Goal: Information Seeking & Learning: Compare options

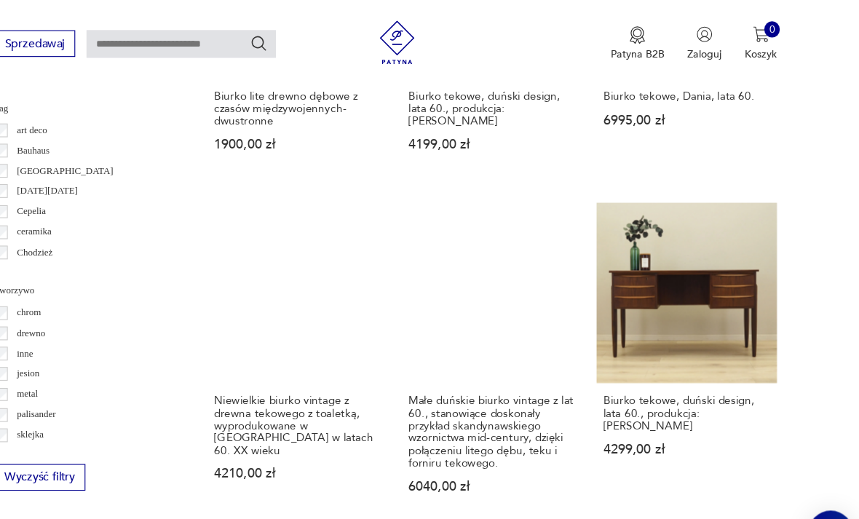
scroll to position [1232, 0]
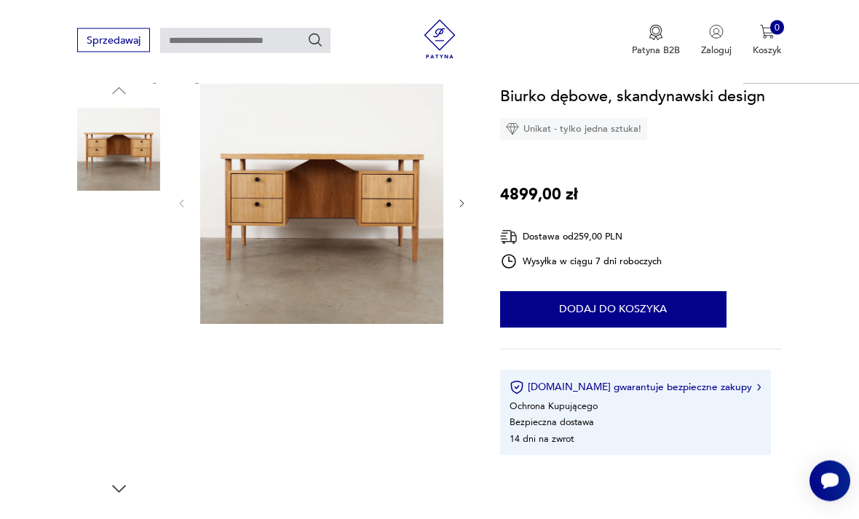
scroll to position [151, 0]
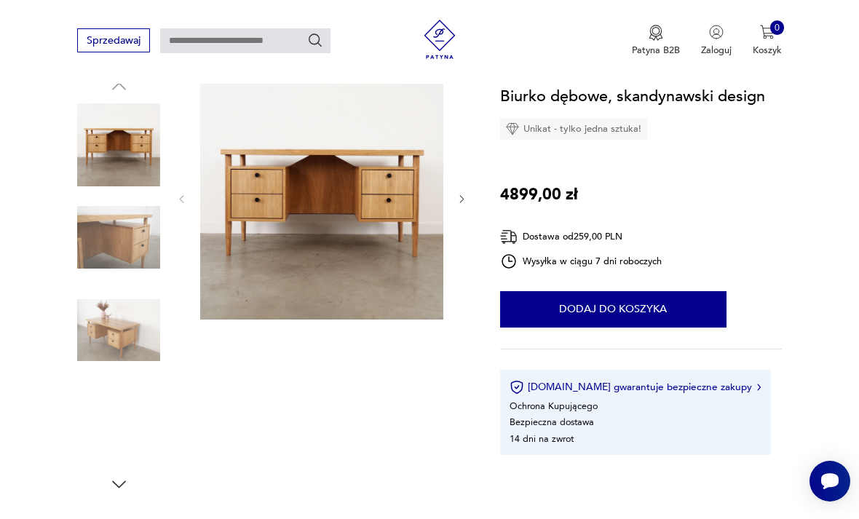
click at [111, 246] on img at bounding box center [118, 237] width 83 height 83
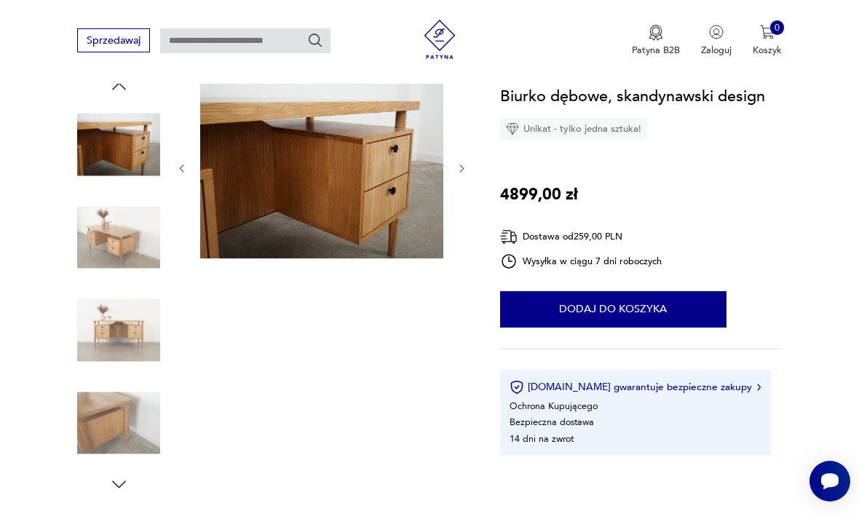
click at [104, 265] on img at bounding box center [118, 237] width 83 height 83
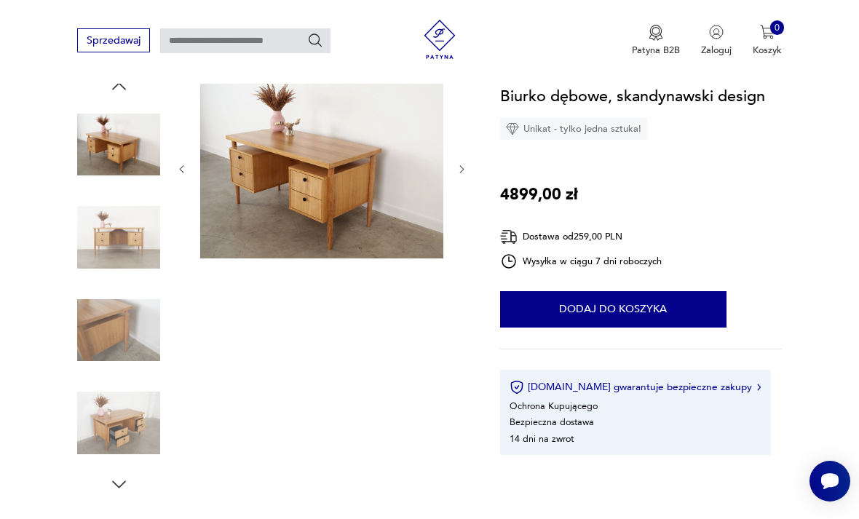
click at [118, 250] on img at bounding box center [118, 237] width 83 height 83
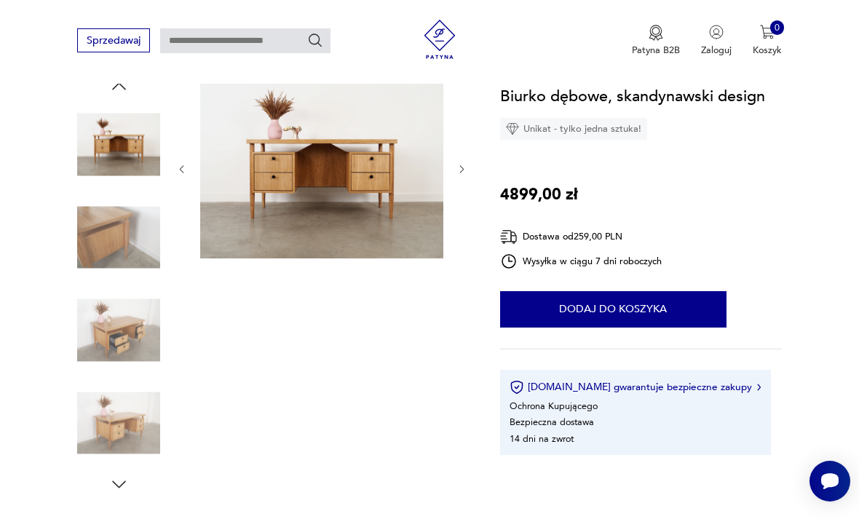
click at [105, 307] on img at bounding box center [118, 330] width 83 height 83
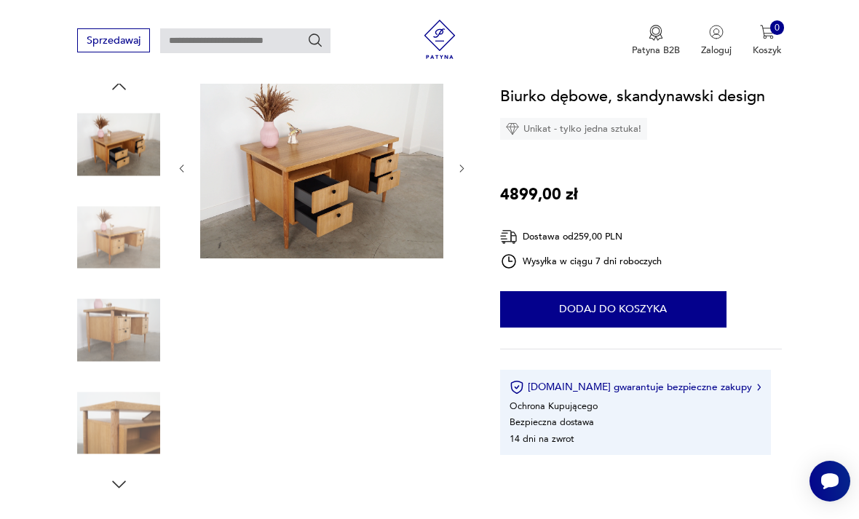
click at [101, 329] on img at bounding box center [118, 330] width 83 height 83
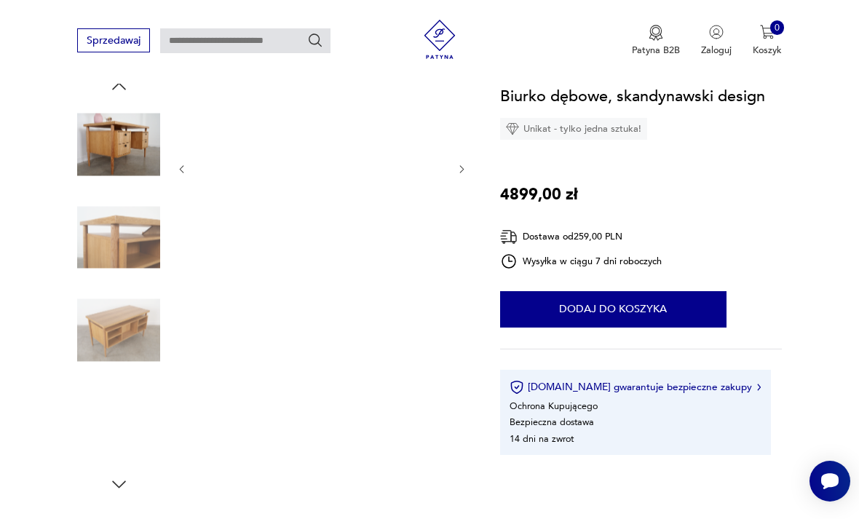
click at [110, 382] on img at bounding box center [118, 423] width 83 height 83
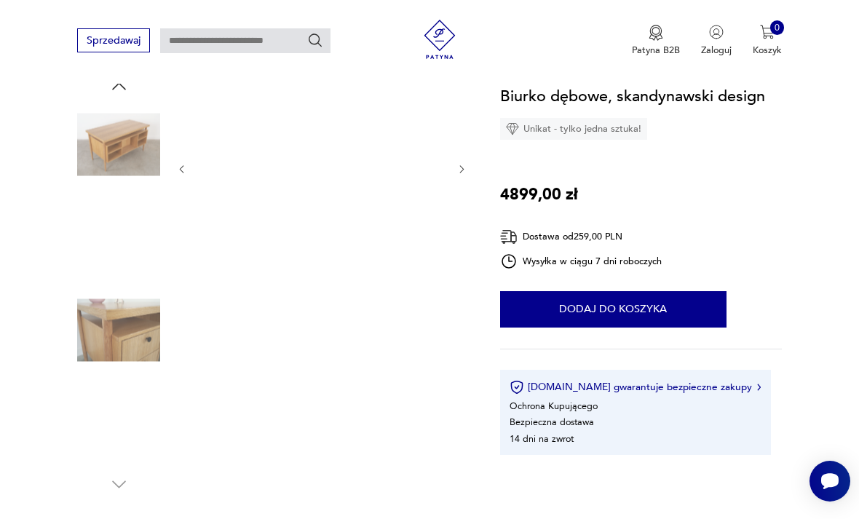
click at [110, 422] on img at bounding box center [118, 423] width 83 height 83
click at [103, 345] on img at bounding box center [118, 330] width 83 height 83
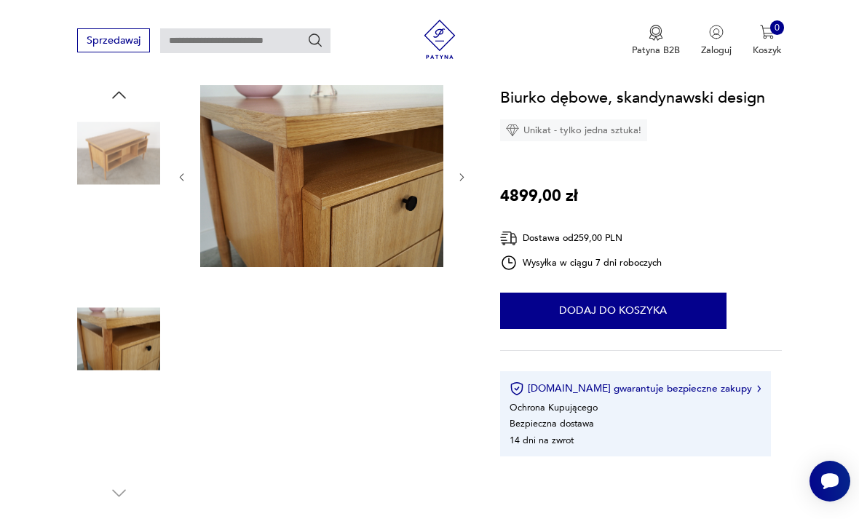
scroll to position [132, 0]
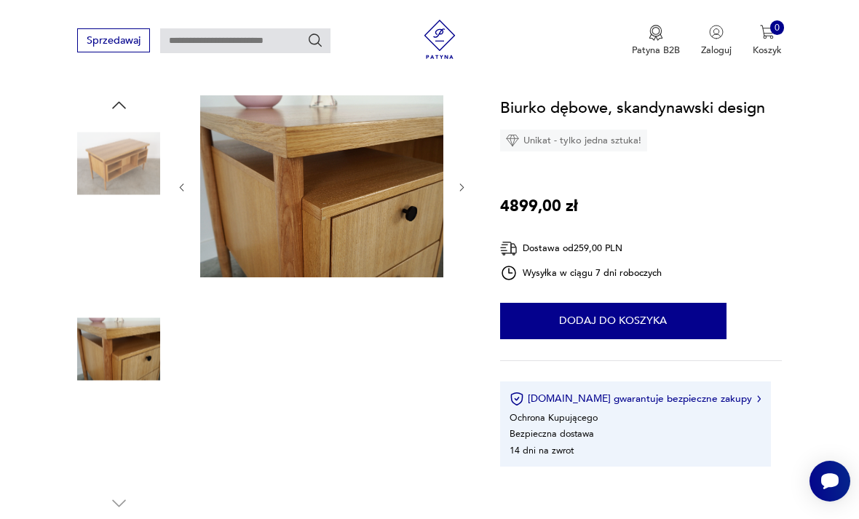
click at [111, 202] on img at bounding box center [118, 163] width 83 height 83
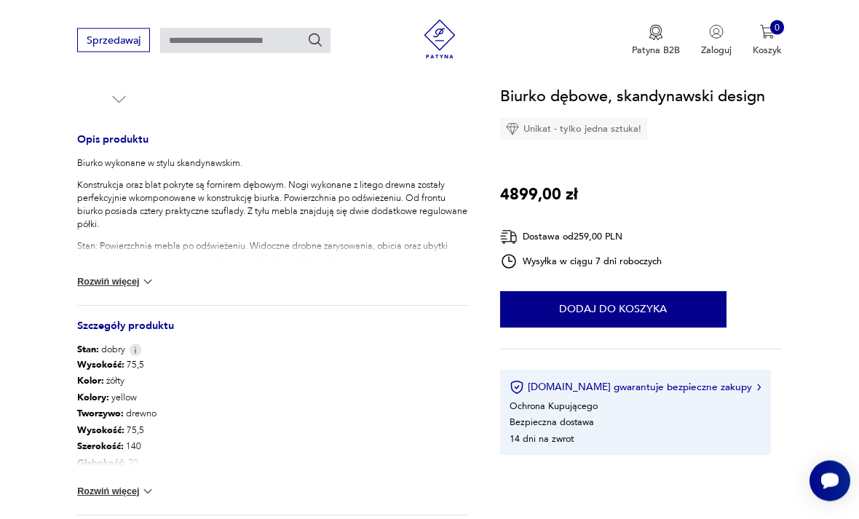
scroll to position [536, 0]
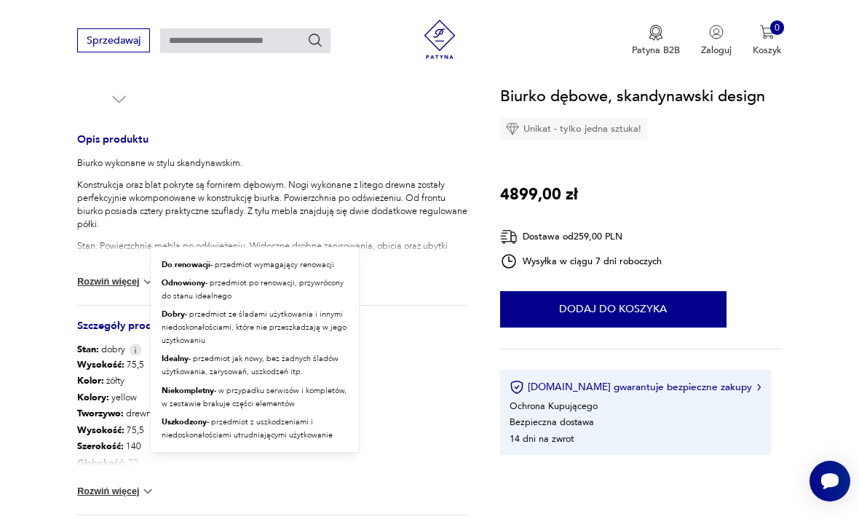
click at [134, 354] on img at bounding box center [135, 350] width 13 height 12
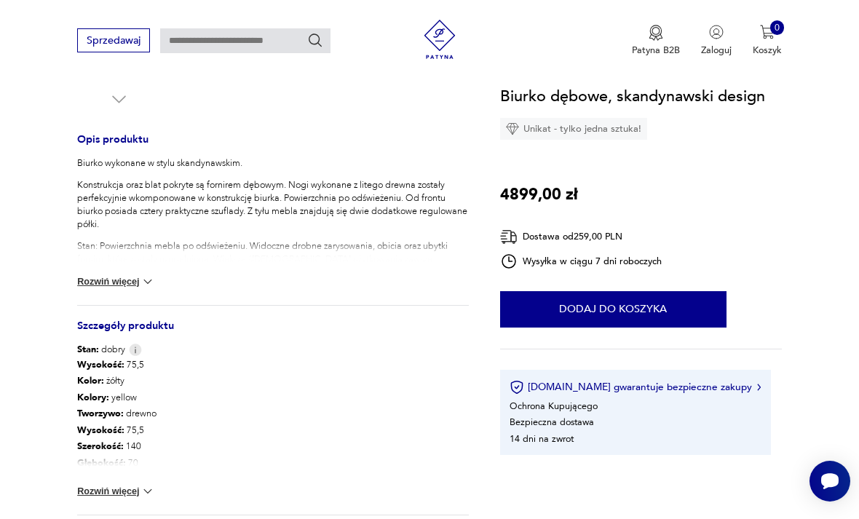
click at [809, 235] on section "Opis produktu Biurko wykonane w stylu skandynawskim. Konstrukcja oraz blat pokr…" at bounding box center [429, 151] width 859 height 921
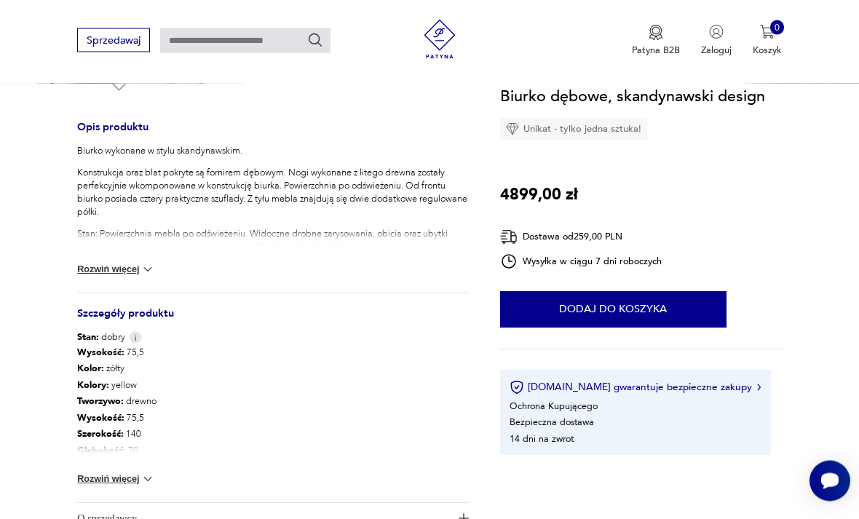
scroll to position [550, 0]
click at [109, 271] on button "Rozwiń więcej" at bounding box center [116, 268] width 78 height 15
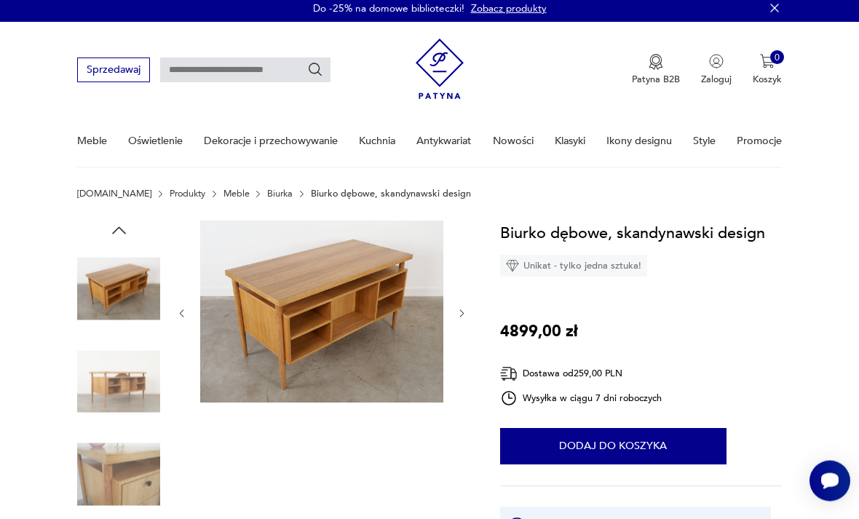
scroll to position [0, 0]
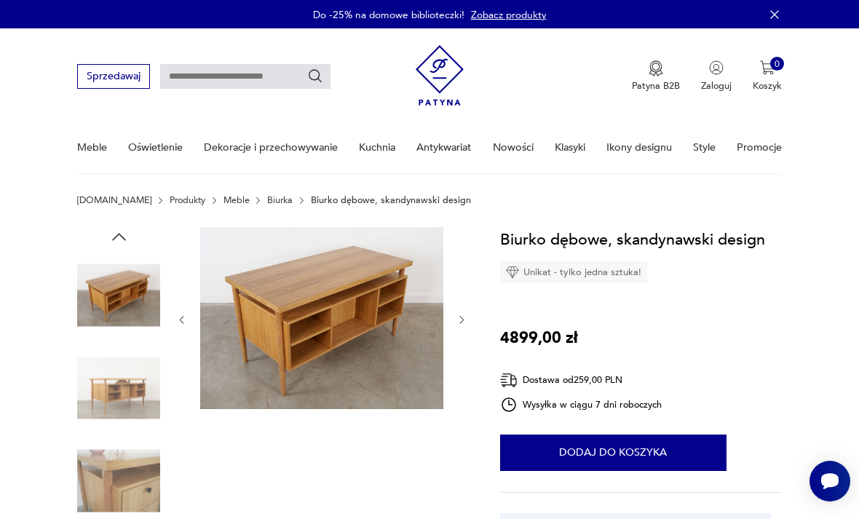
click at [279, 310] on img at bounding box center [321, 318] width 243 height 183
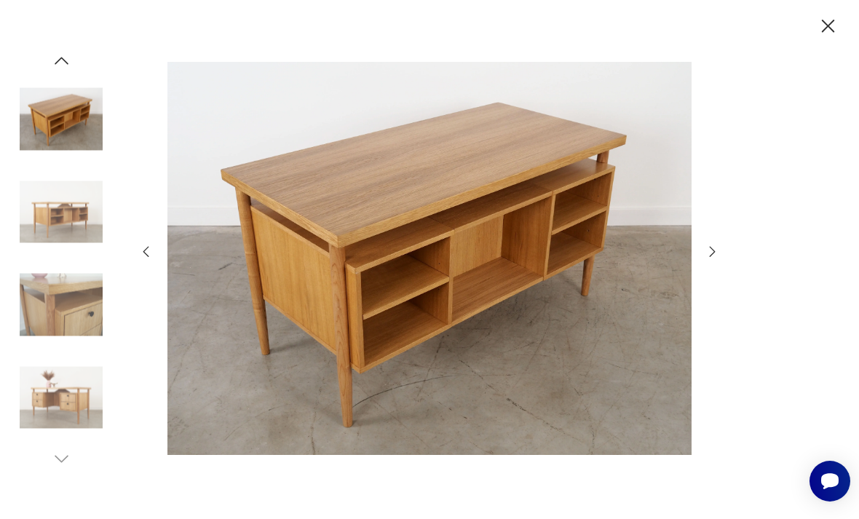
click at [50, 242] on img at bounding box center [61, 211] width 83 height 83
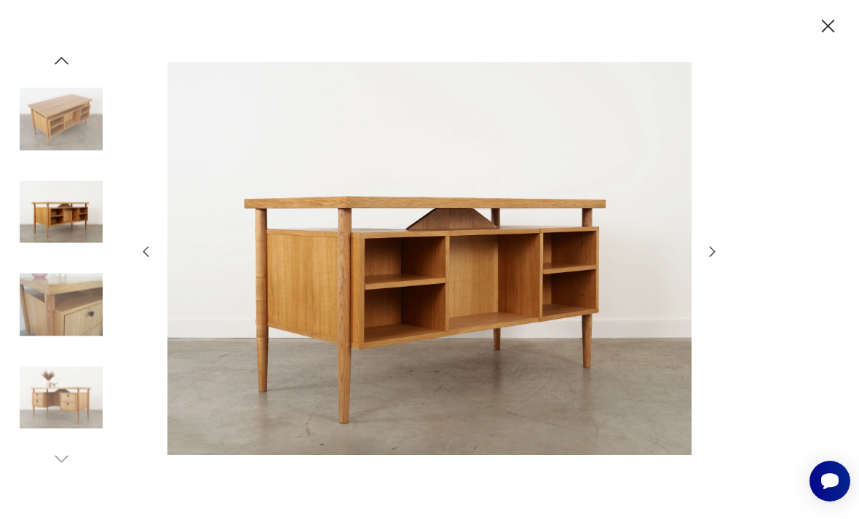
click at [52, 293] on img at bounding box center [61, 305] width 83 height 83
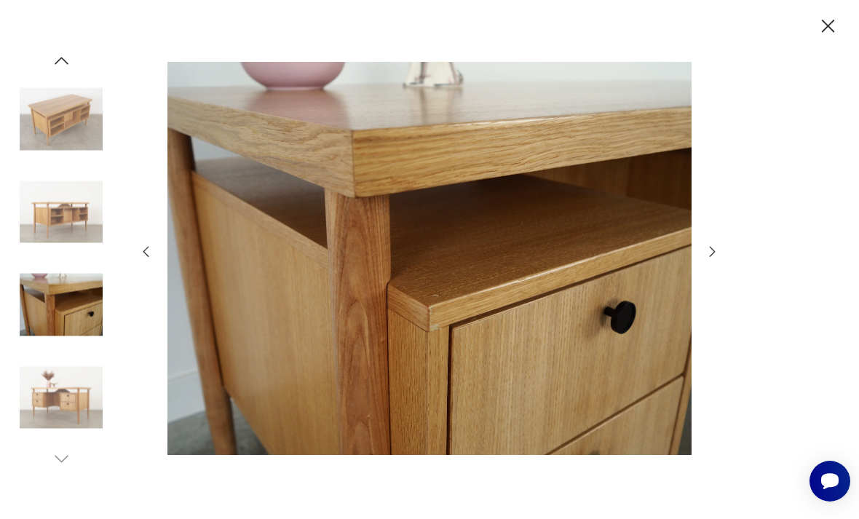
click at [80, 419] on img at bounding box center [61, 397] width 83 height 83
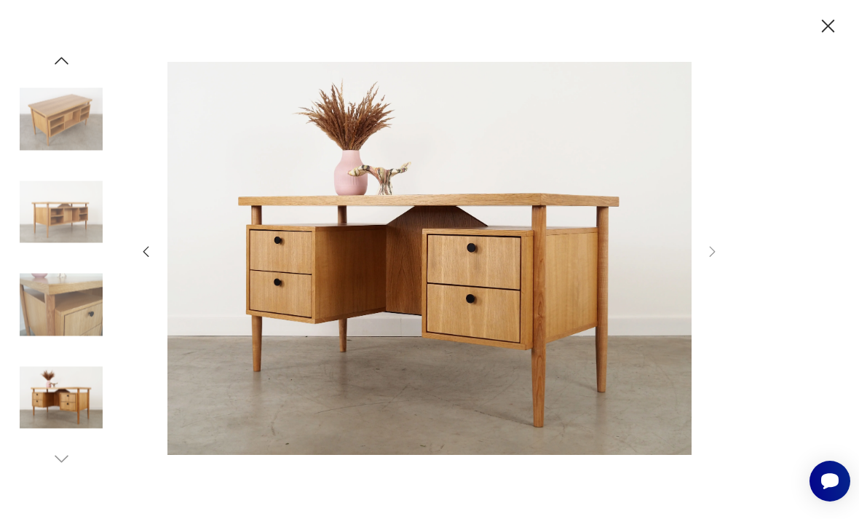
click at [61, 439] on img at bounding box center [61, 397] width 83 height 83
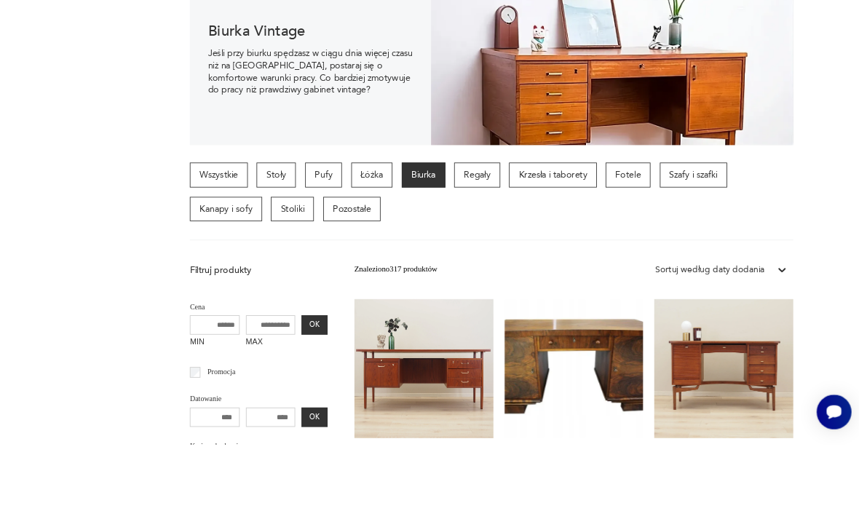
scroll to position [317, 0]
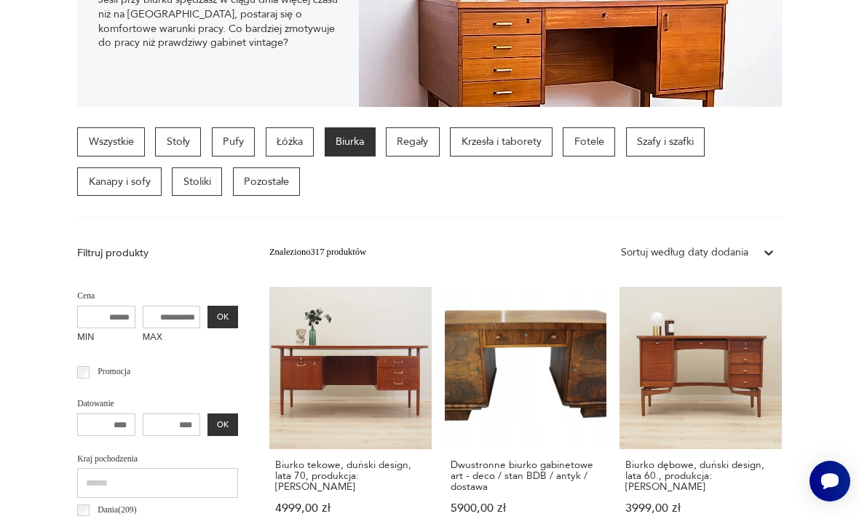
click at [608, 141] on p "Fotele" at bounding box center [589, 141] width 52 height 29
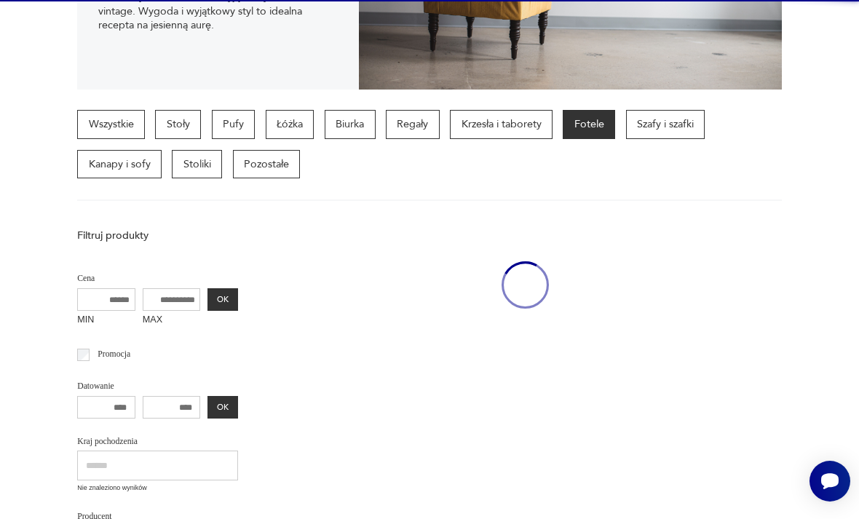
scroll to position [337, 0]
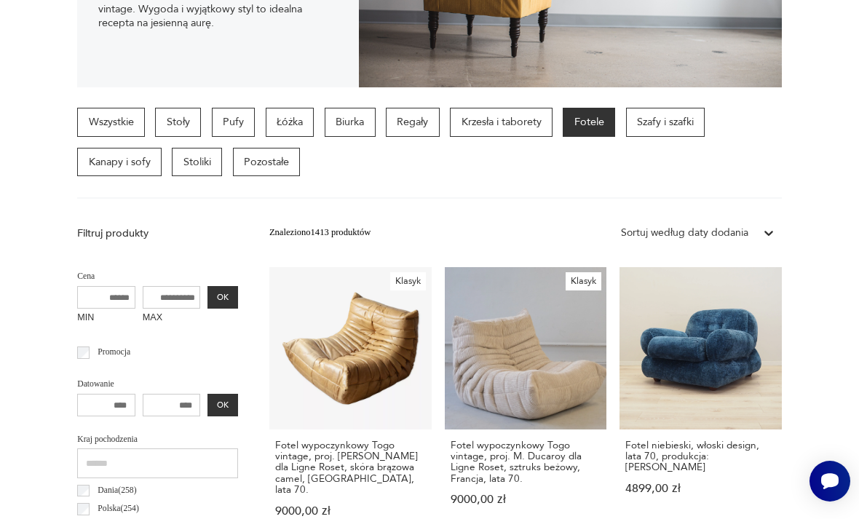
click at [728, 189] on div "Wszystkie Stoły Pufy Łóżka Biurka Regały Krzesła i taborety Fotele Szafy i szaf…" at bounding box center [429, 153] width 705 height 91
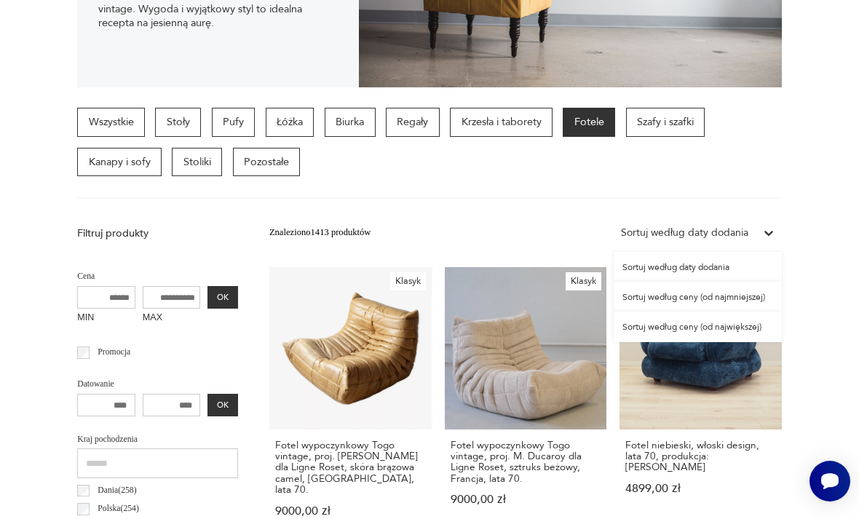
click at [36, 137] on section "Wszystkie Stoły Pufy Łóżka Biurka Regały Krzesła i taborety Fotele Szafy i szaf…" at bounding box center [429, 153] width 859 height 91
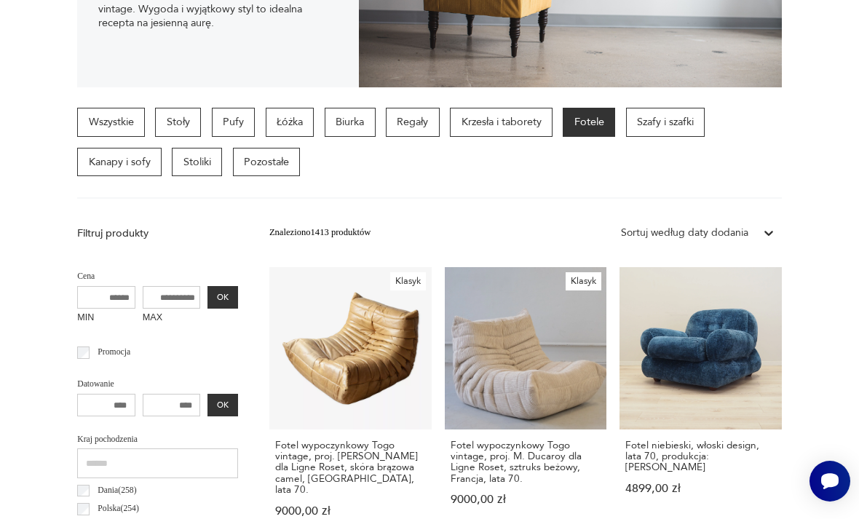
click at [26, 162] on section "Wszystkie Stoły Pufy Łóżka Biurka Regały Krzesła i taborety Fotele Szafy i szaf…" at bounding box center [429, 153] width 859 height 91
click at [620, 497] on link "Fotel niebieski, włoski design, lata 70, produkcja: Włochy 4899,00 zł" at bounding box center [701, 404] width 162 height 275
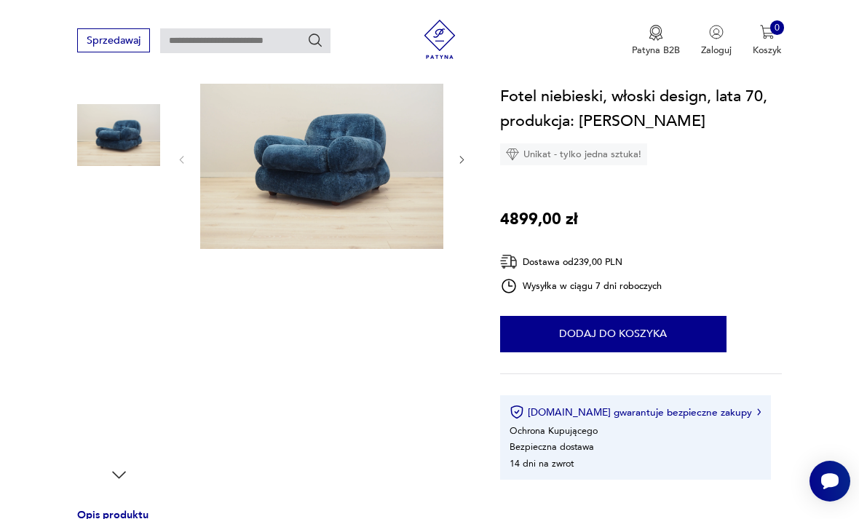
scroll to position [161, 0]
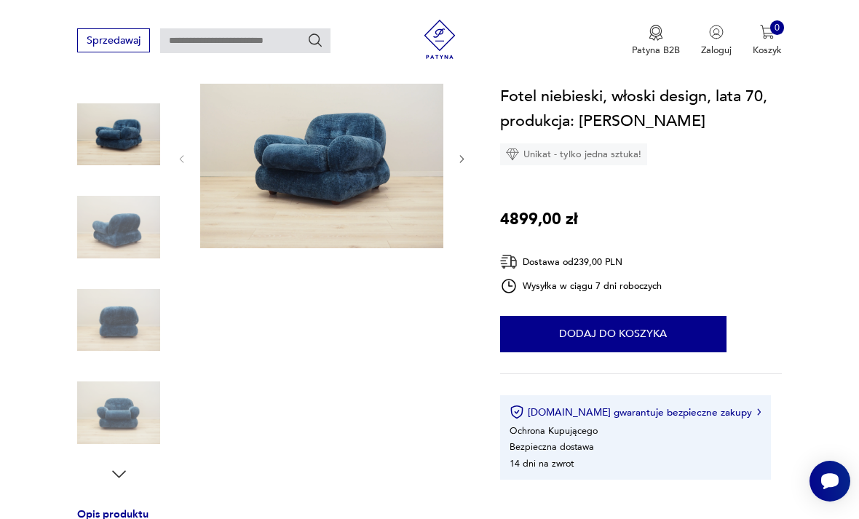
click at [116, 228] on img at bounding box center [118, 227] width 83 height 83
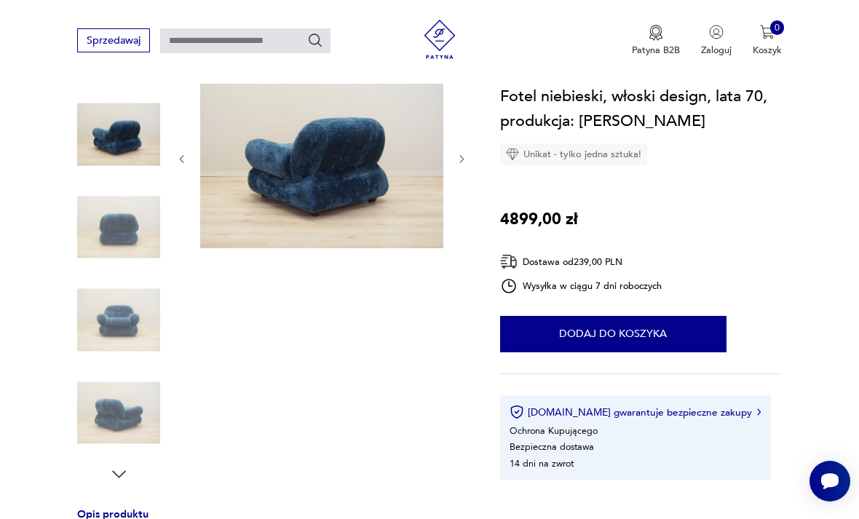
click at [111, 267] on img at bounding box center [118, 227] width 83 height 83
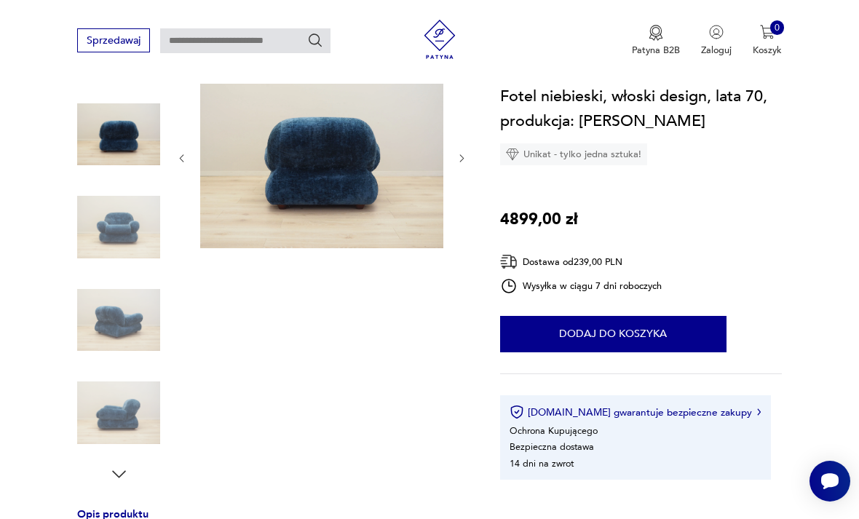
click at [121, 399] on img at bounding box center [118, 412] width 83 height 83
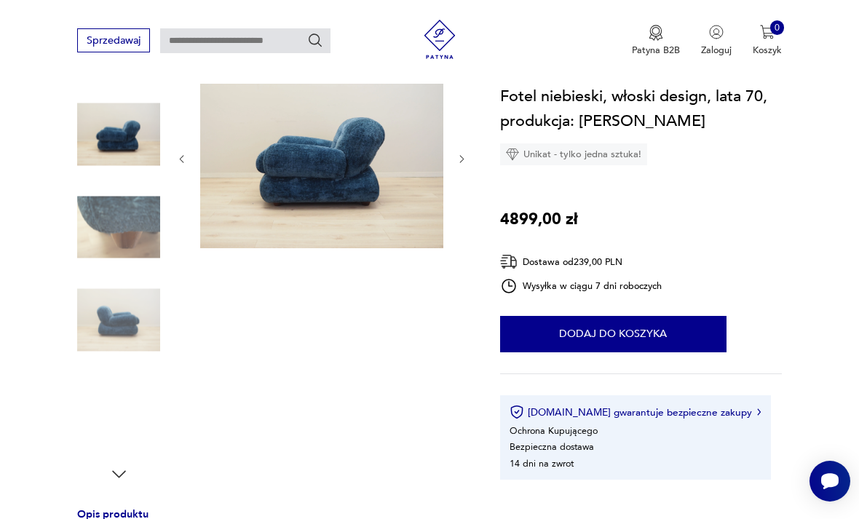
click at [113, 408] on img at bounding box center [118, 412] width 83 height 83
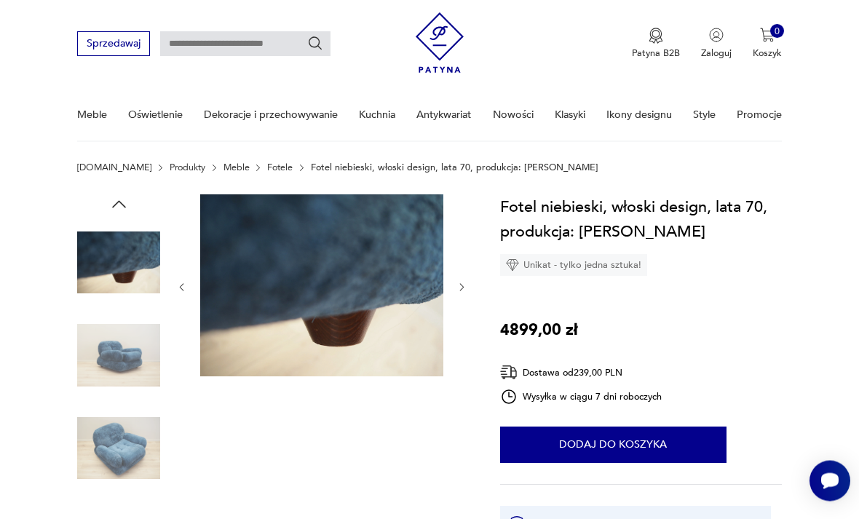
scroll to position [0, 0]
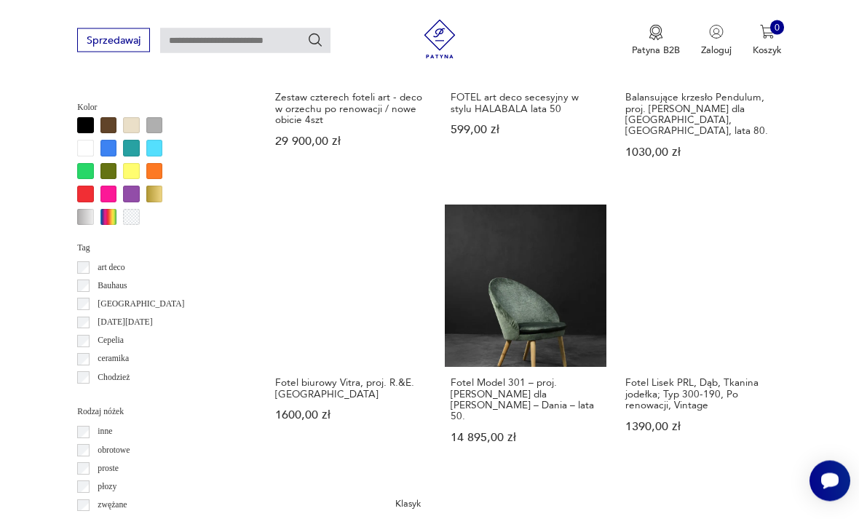
scroll to position [1255, 0]
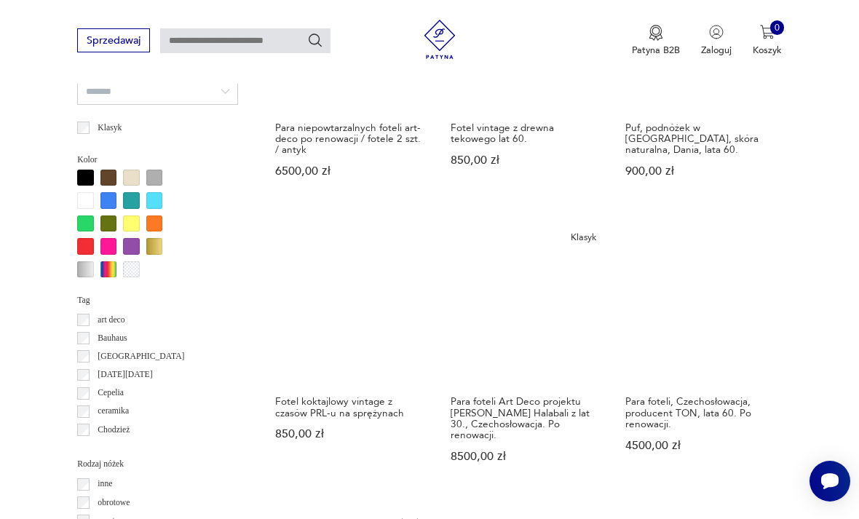
scroll to position [1207, 0]
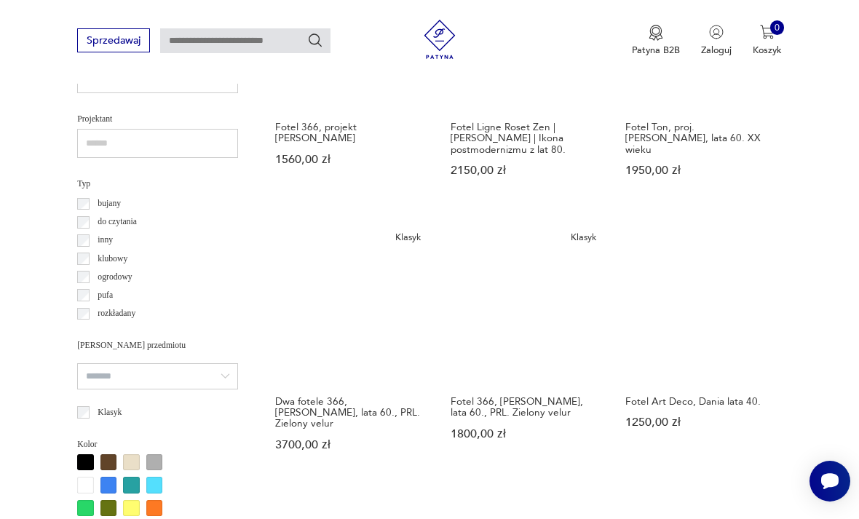
scroll to position [1264, 0]
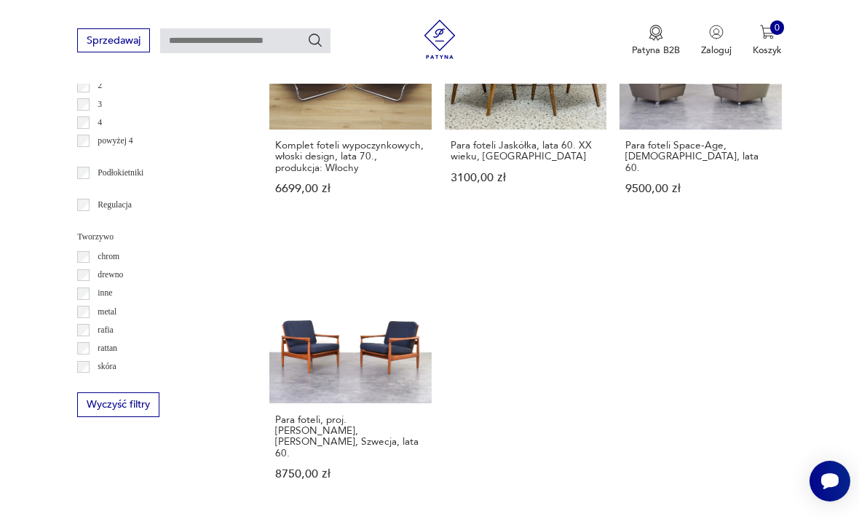
click at [106, 393] on button "Wyczyść filtry" at bounding box center [118, 405] width 82 height 24
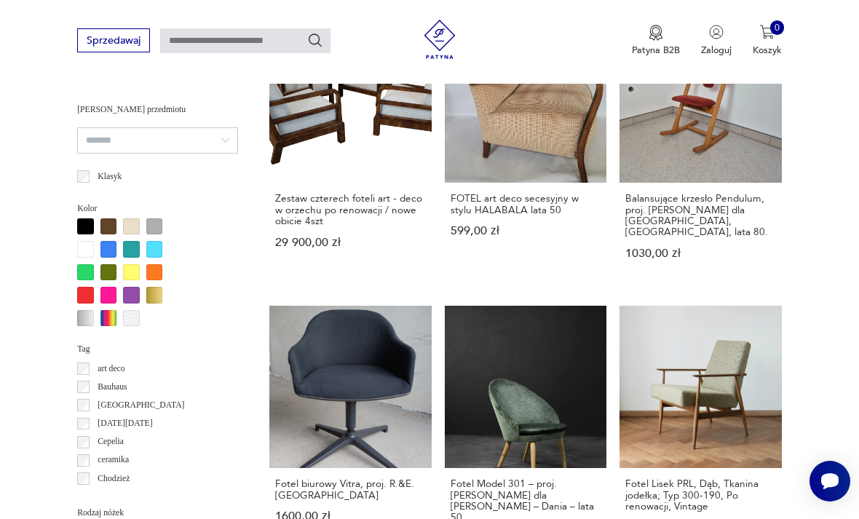
scroll to position [1152, 0]
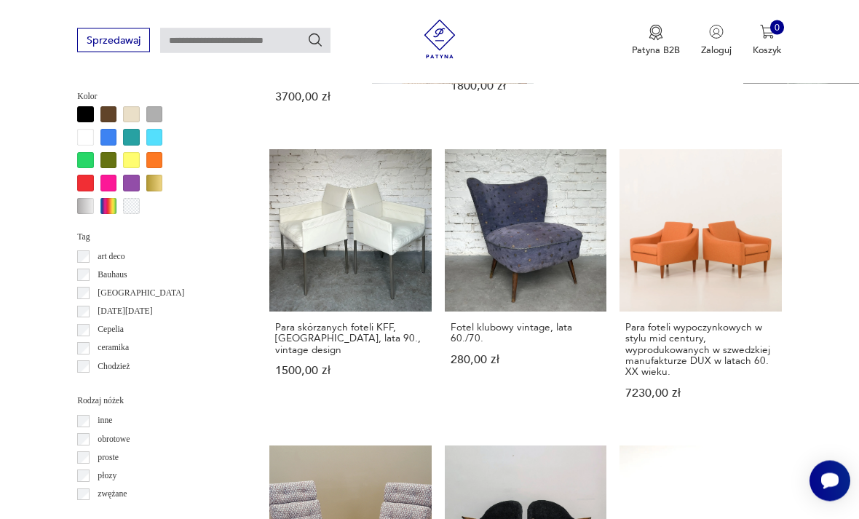
scroll to position [1267, 0]
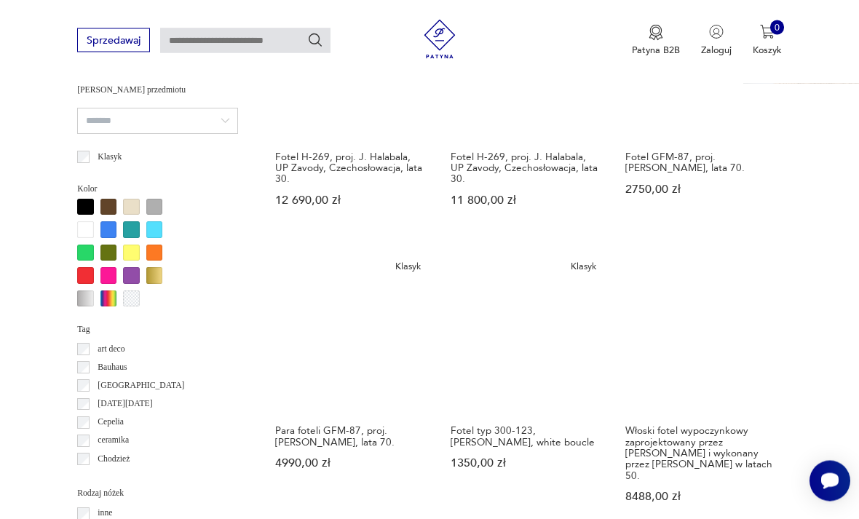
scroll to position [1175, 0]
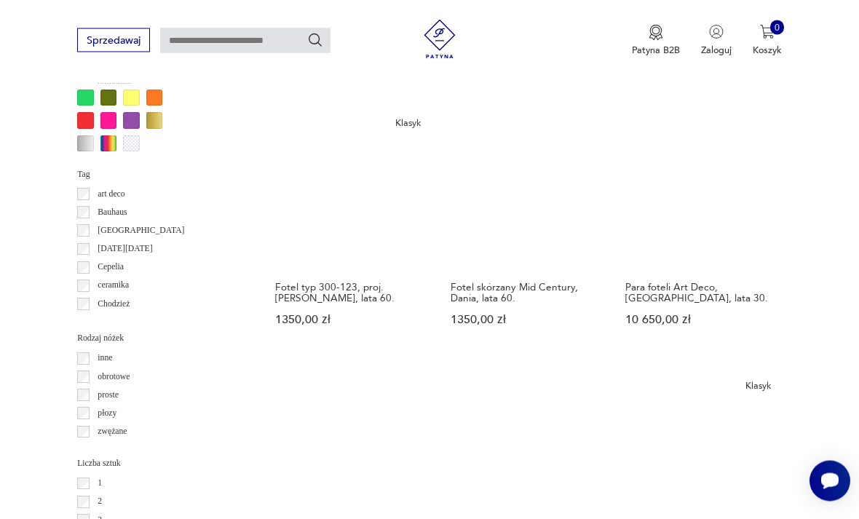
scroll to position [1370, 0]
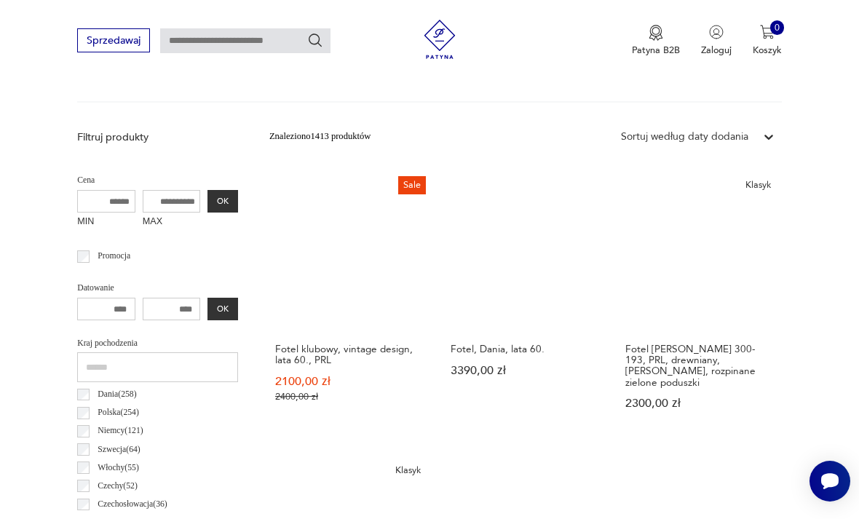
scroll to position [337, 0]
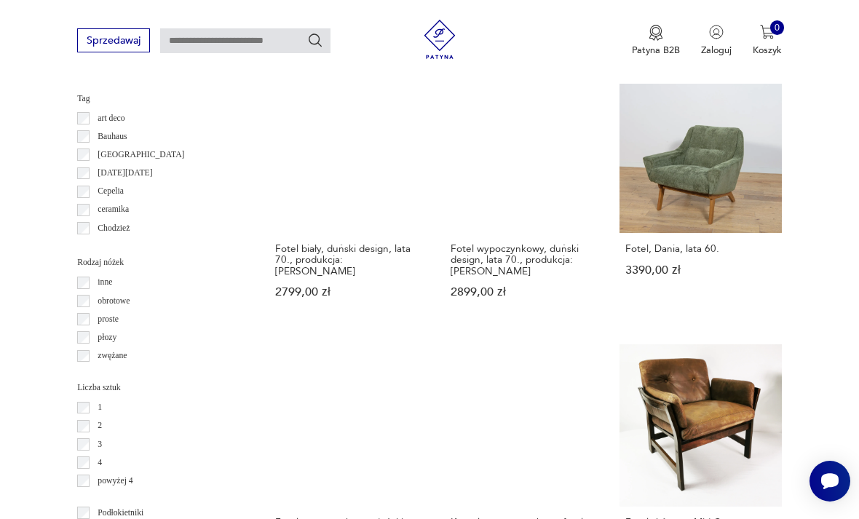
scroll to position [1433, 0]
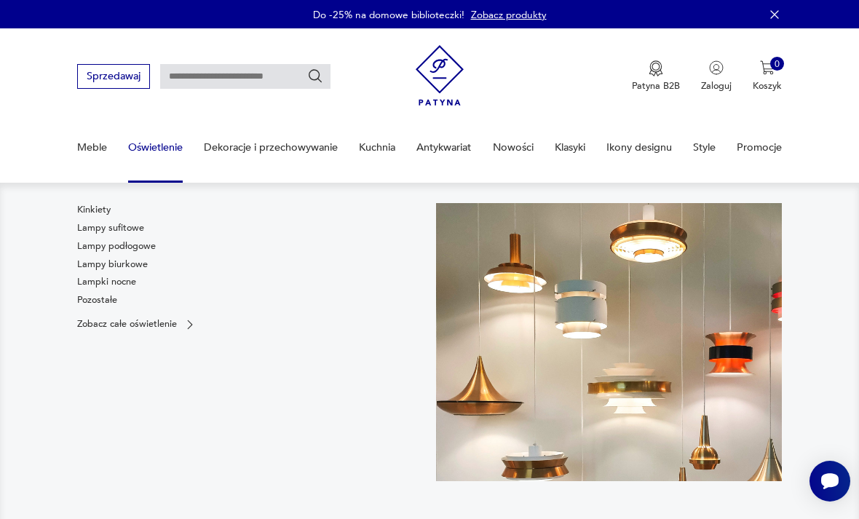
click at [176, 323] on link "Zobacz całe oświetlenie" at bounding box center [136, 324] width 119 height 13
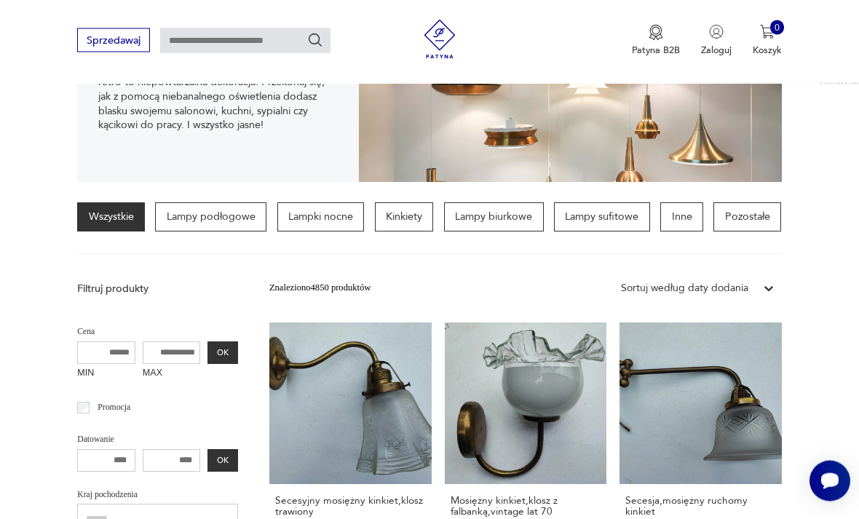
scroll to position [247, 0]
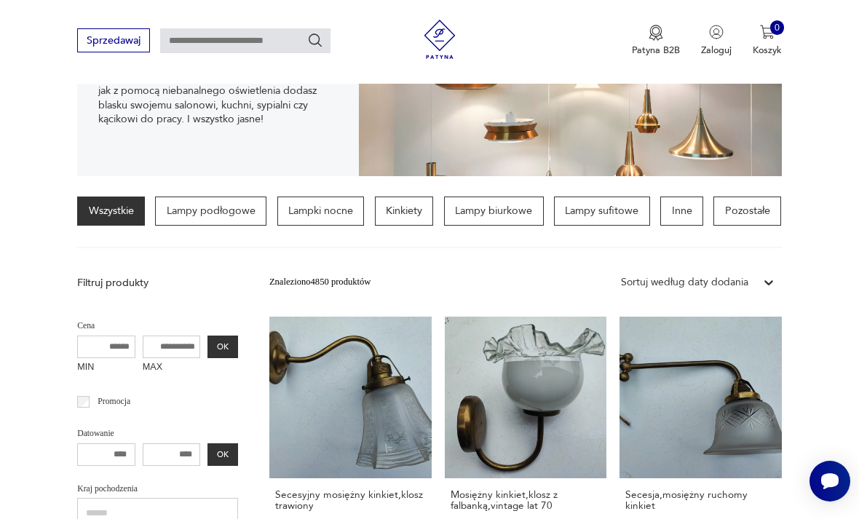
click at [419, 212] on p "Kinkiety" at bounding box center [404, 211] width 59 height 29
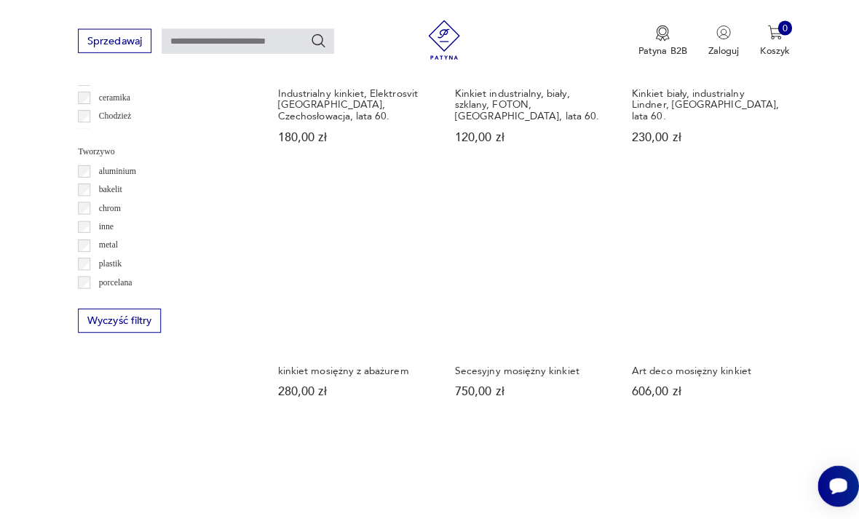
scroll to position [1185, 0]
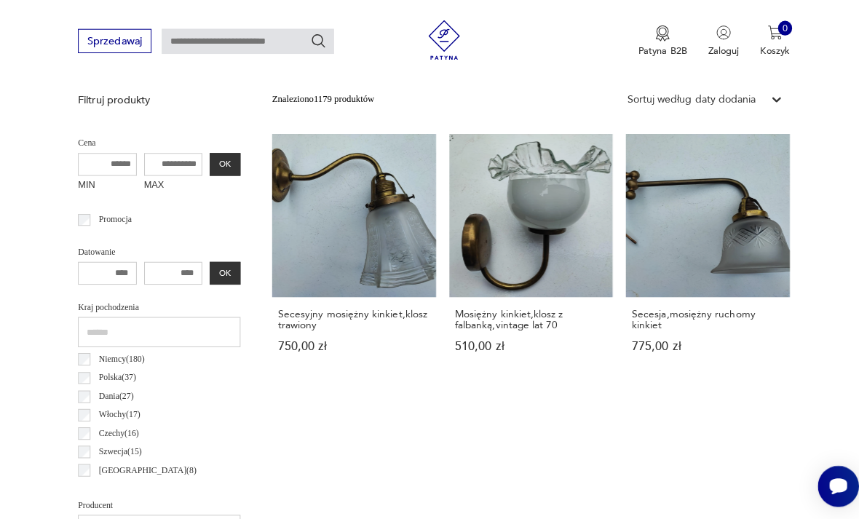
scroll to position [337, 0]
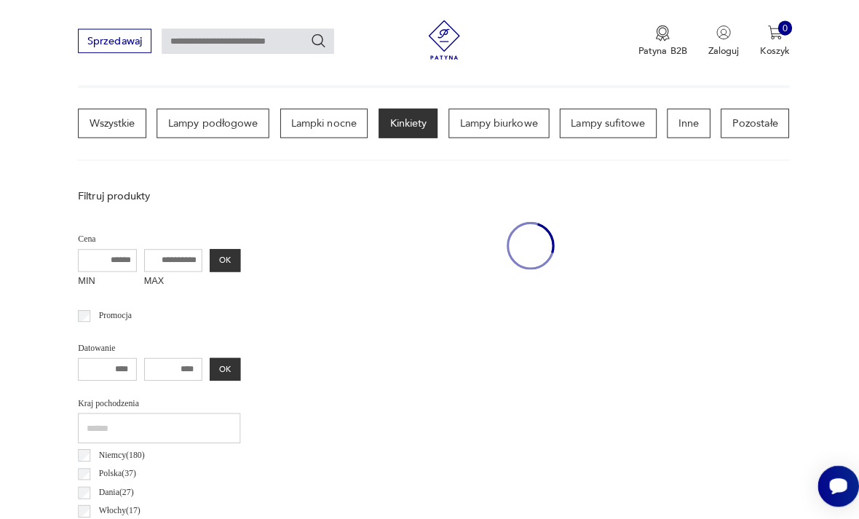
scroll to position [337, 0]
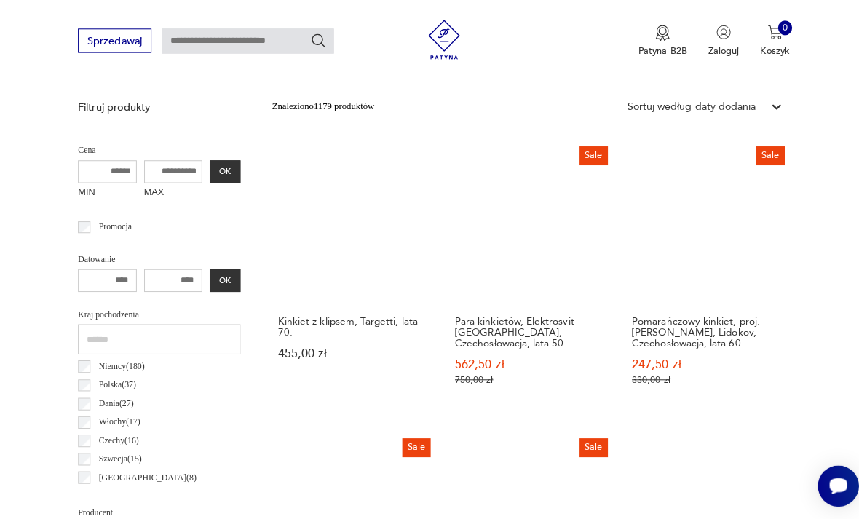
scroll to position [337, 0]
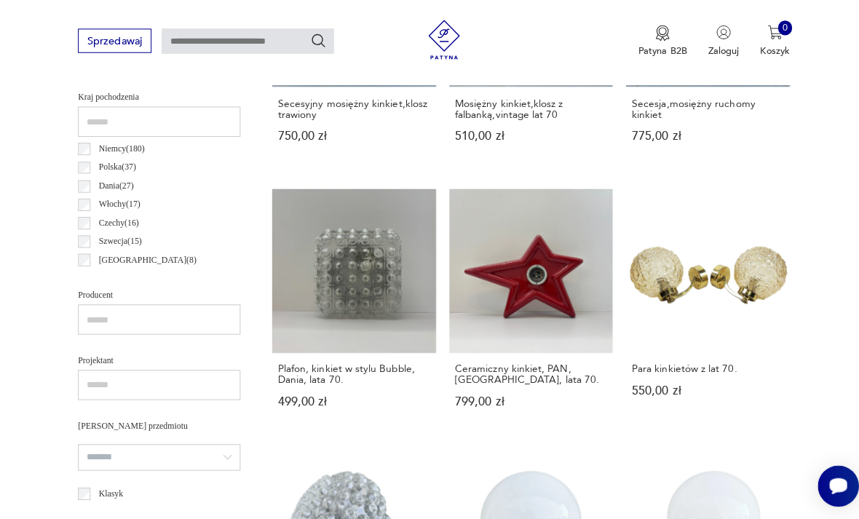
click at [445, 242] on link "Ceramiczny kinkiet, PAN, [GEOGRAPHIC_DATA], lata 70. 799,00 zł" at bounding box center [526, 308] width 162 height 242
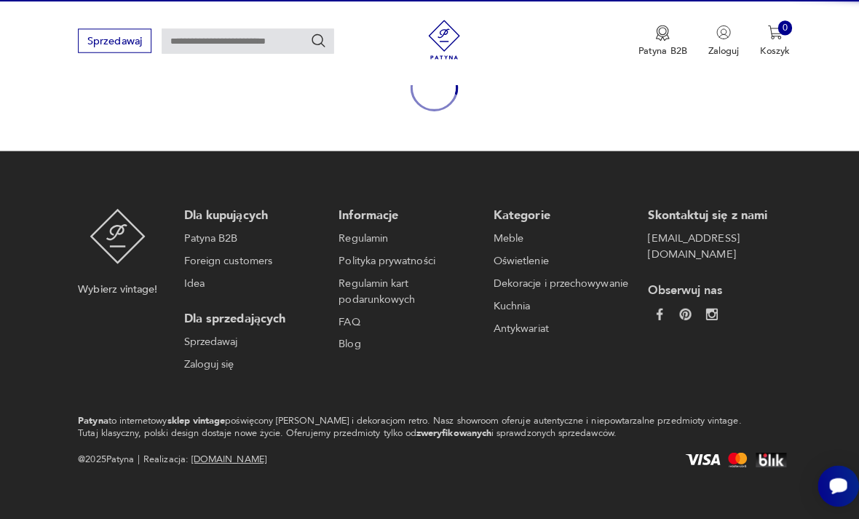
scroll to position [127, 0]
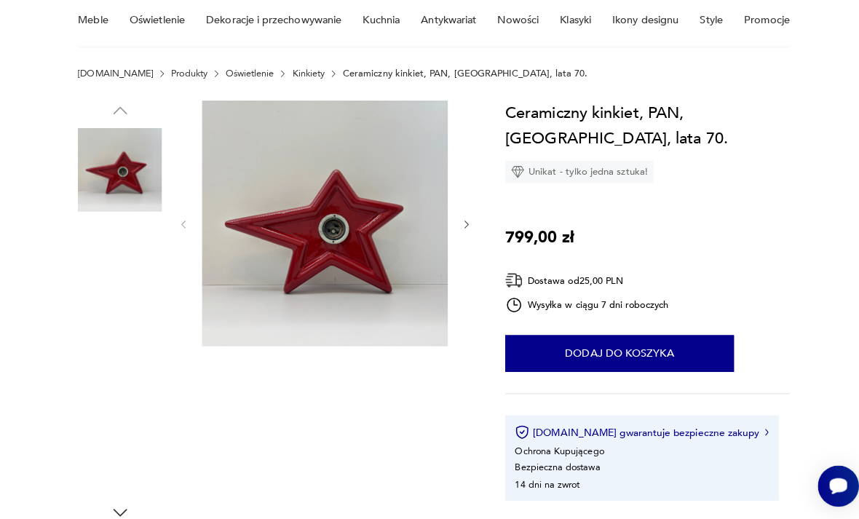
click at [115, 275] on img at bounding box center [118, 260] width 83 height 83
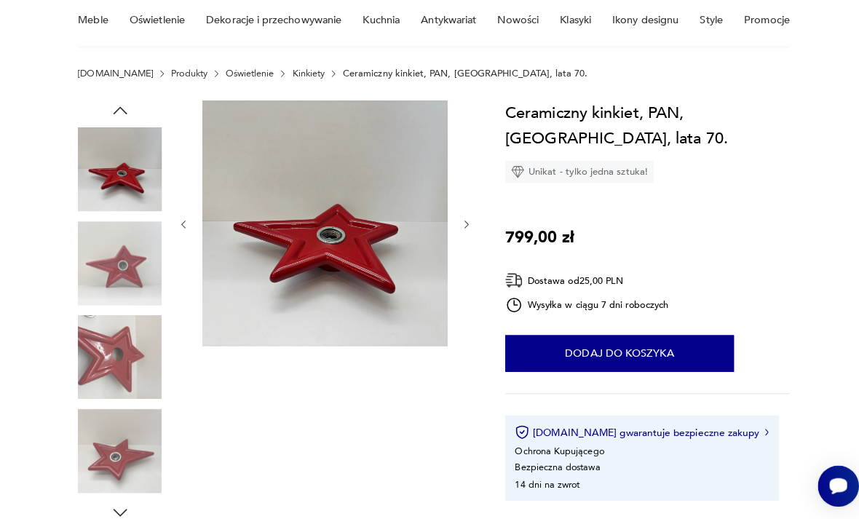
click at [101, 365] on img at bounding box center [118, 353] width 83 height 83
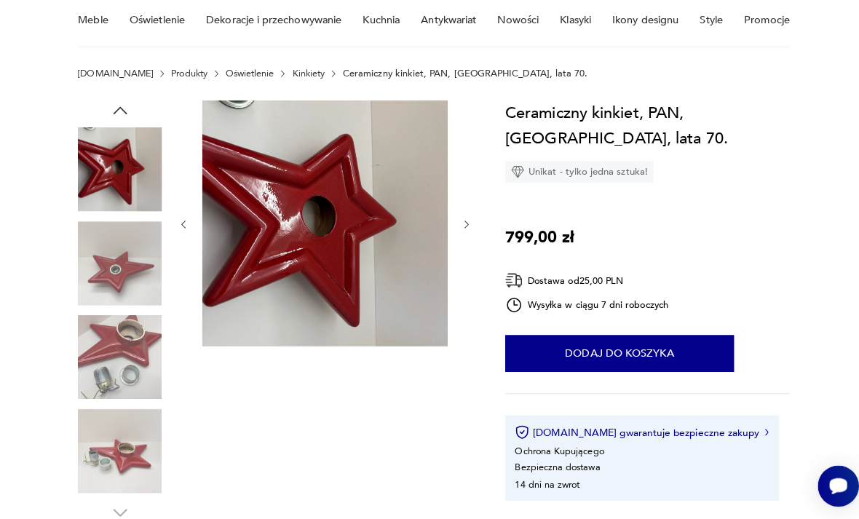
click at [105, 409] on img at bounding box center [118, 446] width 83 height 83
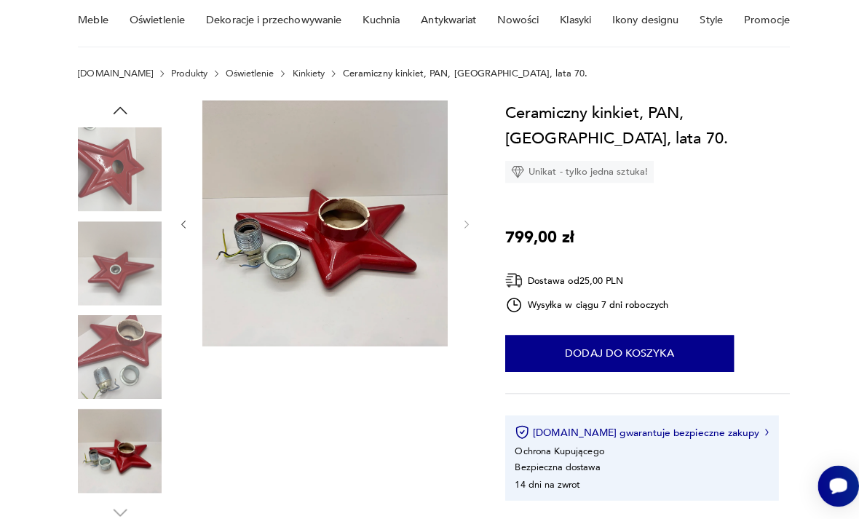
click at [114, 446] on img at bounding box center [118, 446] width 83 height 83
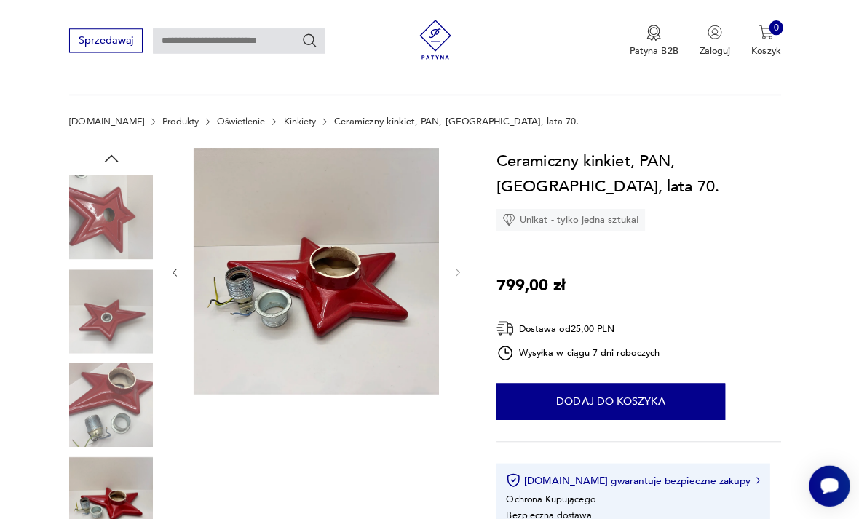
scroll to position [0, 0]
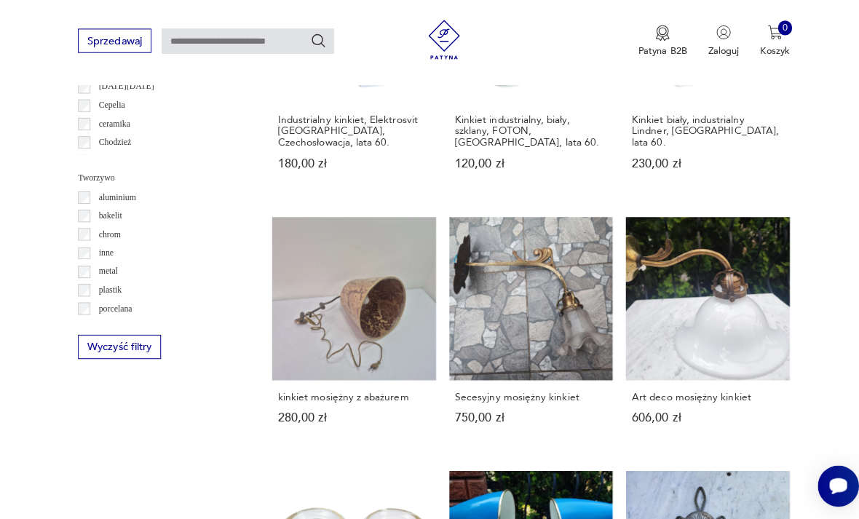
scroll to position [1228, 0]
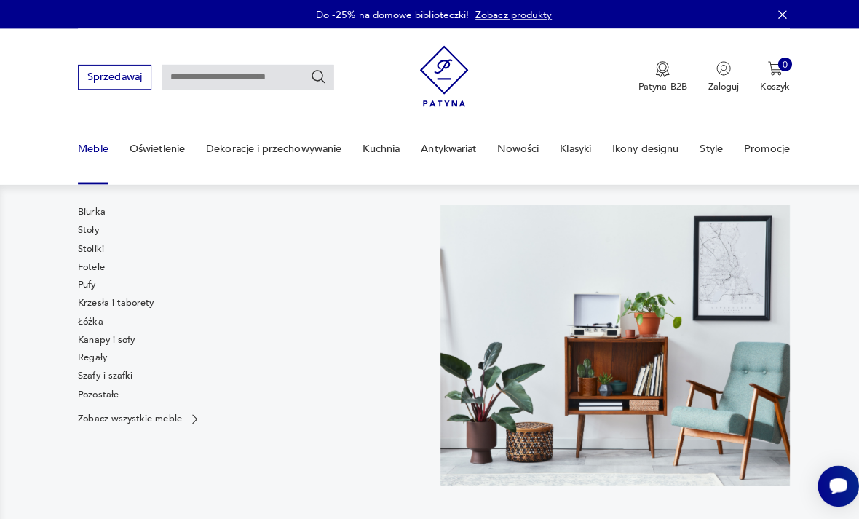
click at [102, 213] on link "Biurka" at bounding box center [90, 209] width 27 height 13
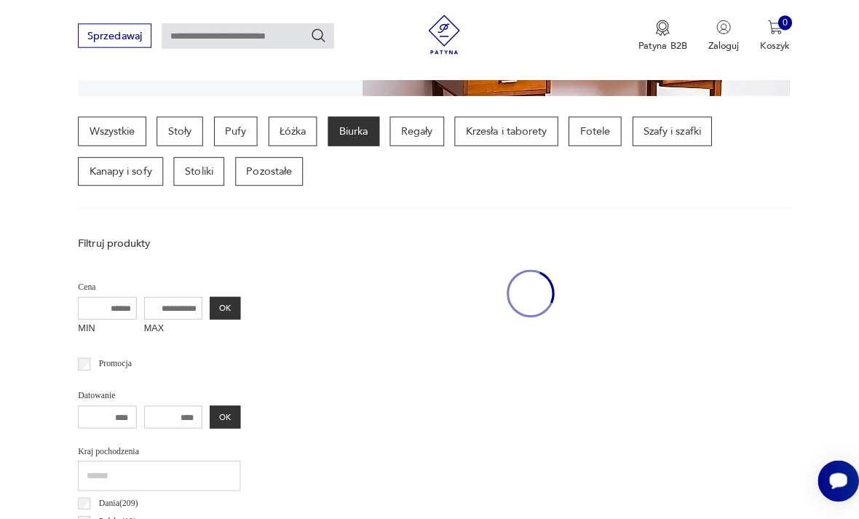
scroll to position [331, 0]
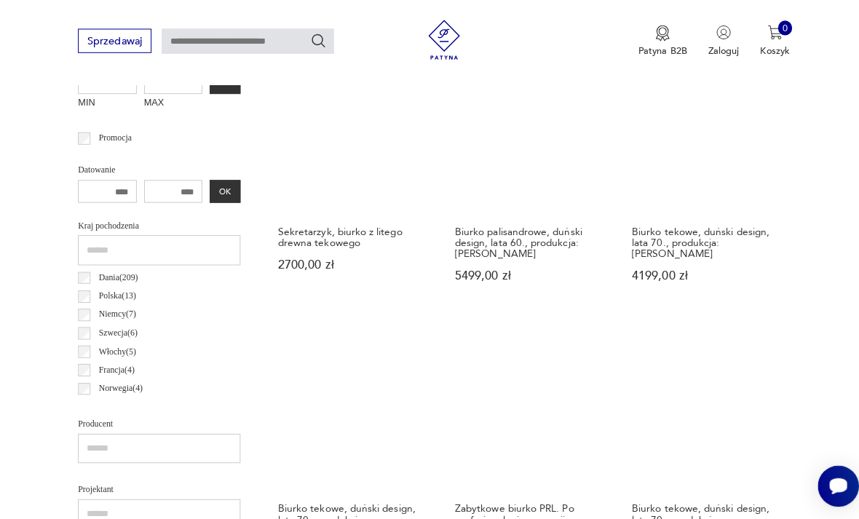
scroll to position [564, 0]
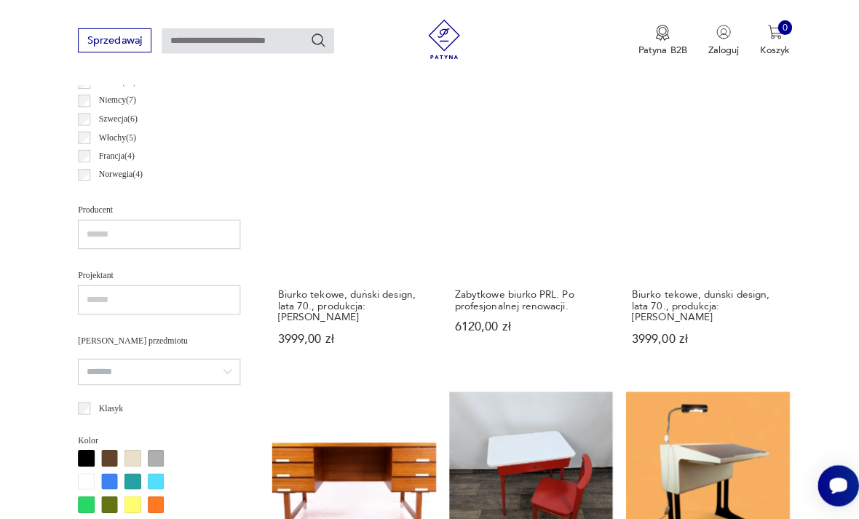
scroll to position [337, 0]
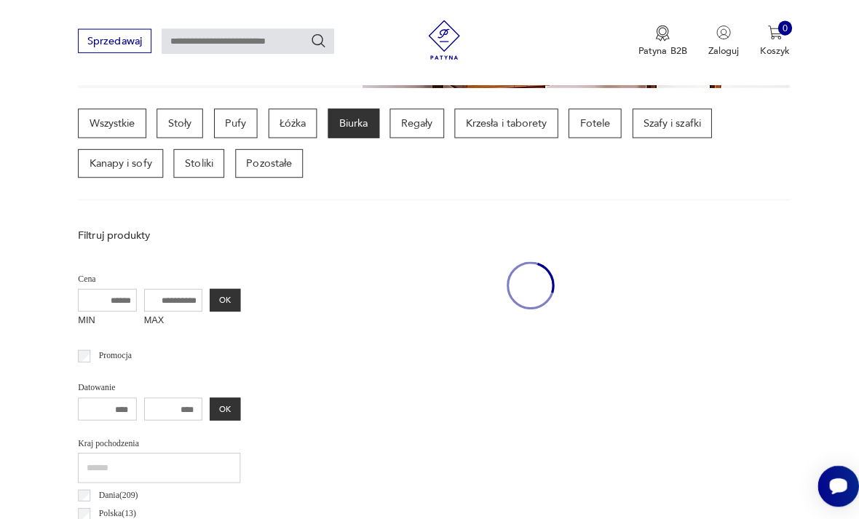
scroll to position [337, 0]
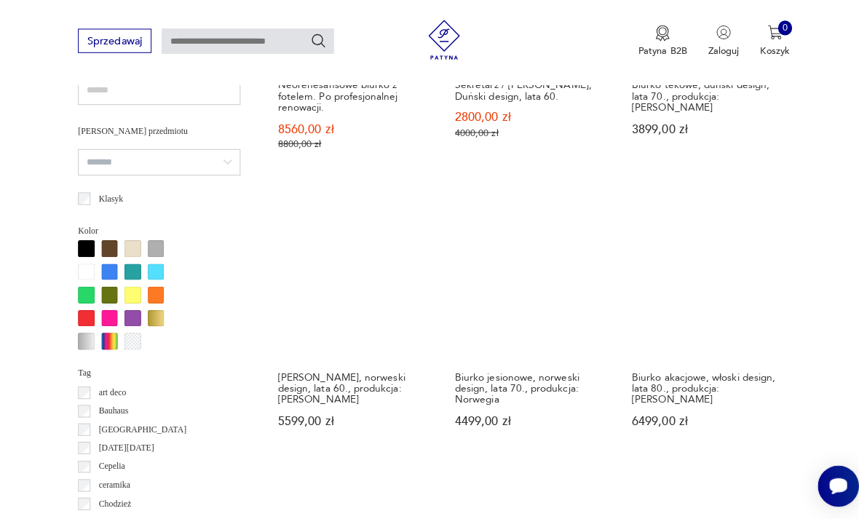
scroll to position [990, 0]
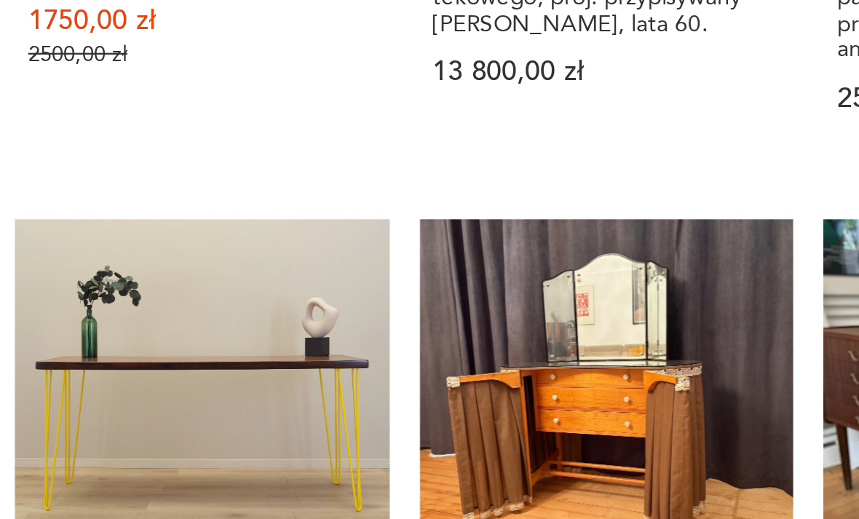
scroll to position [917, 0]
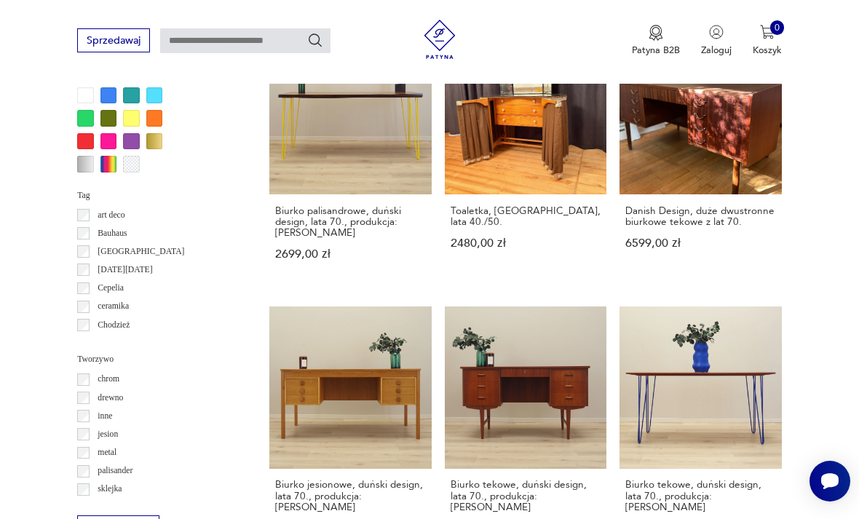
click at [425, 479] on h3 "Biurko jesionowe, duński design, lata 70., produkcja: [PERSON_NAME]" at bounding box center [350, 496] width 150 height 34
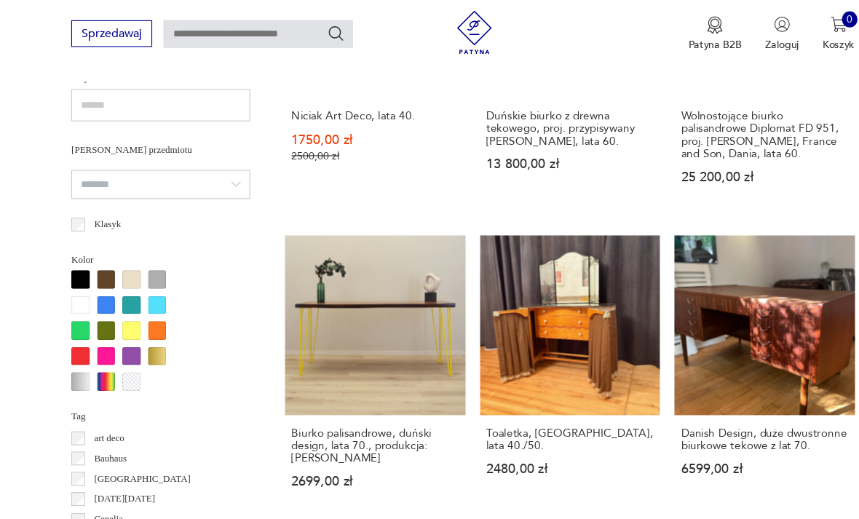
scroll to position [956, 0]
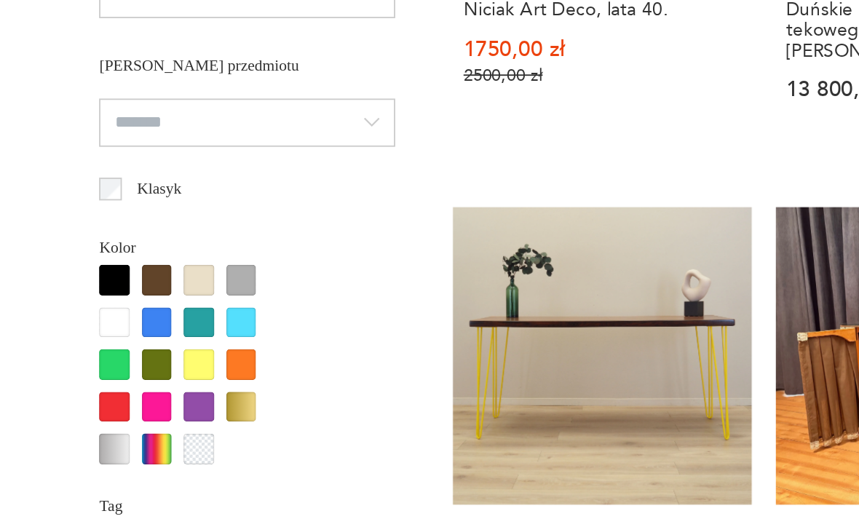
click at [101, 254] on div at bounding box center [109, 262] width 17 height 17
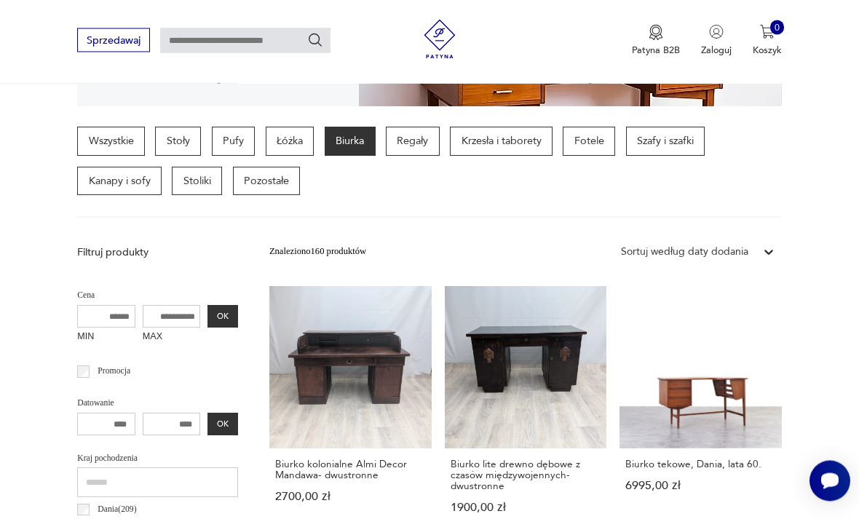
scroll to position [327, 0]
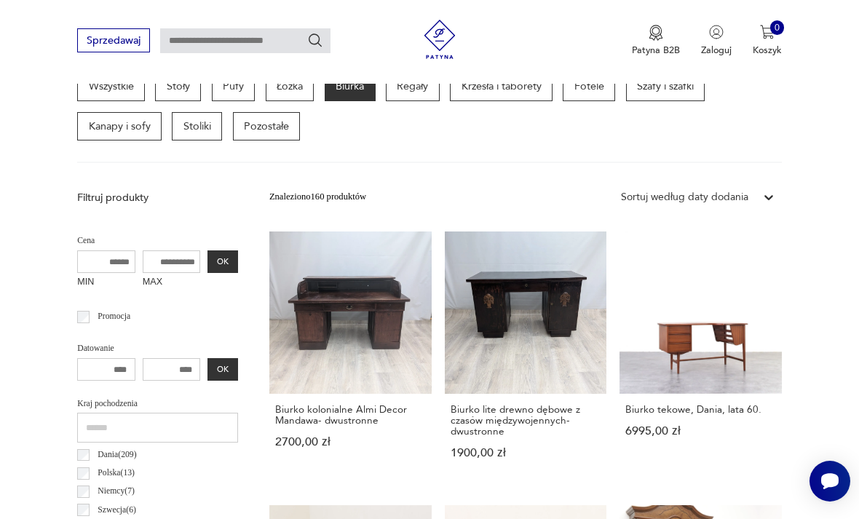
scroll to position [337, 0]
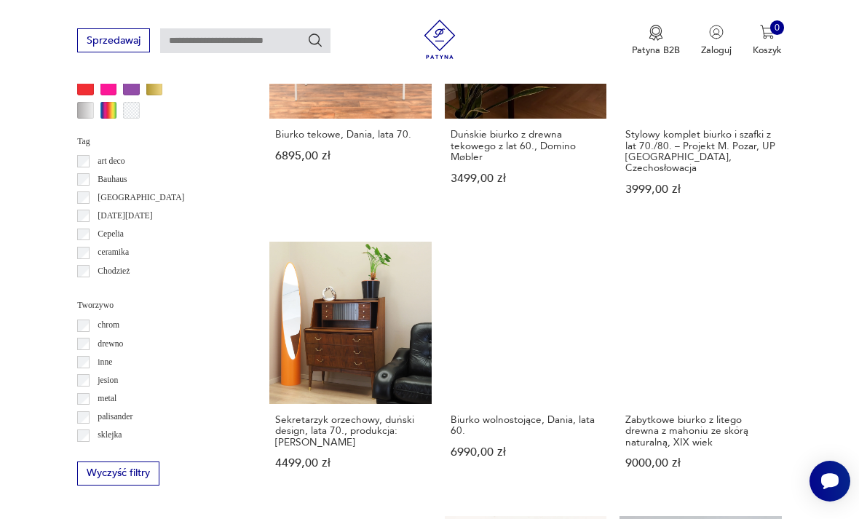
scroll to position [1255, 0]
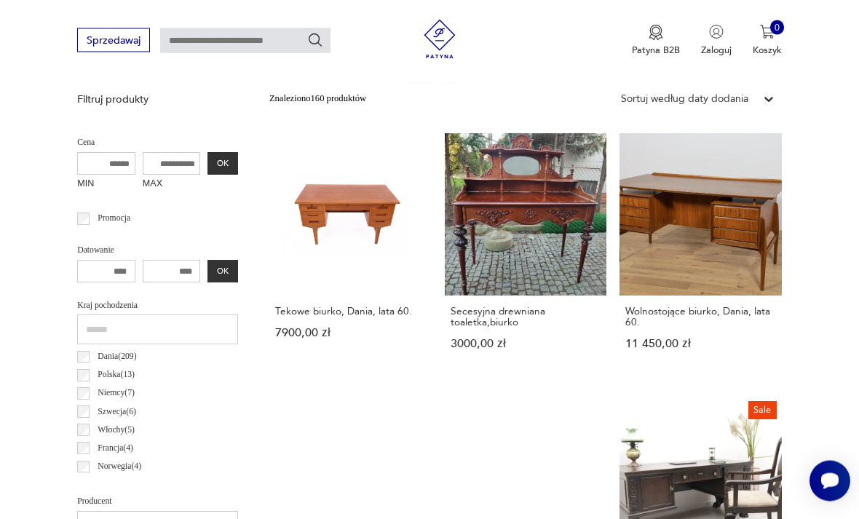
scroll to position [337, 0]
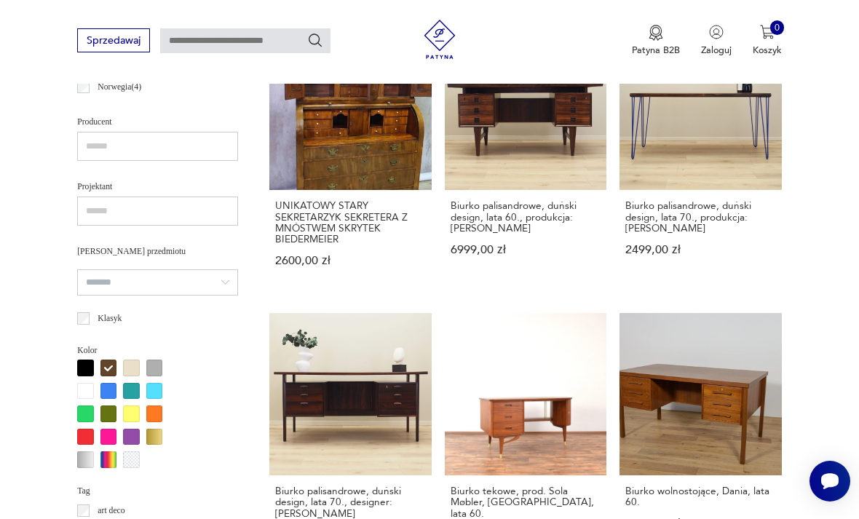
click at [137, 360] on div at bounding box center [131, 368] width 17 height 17
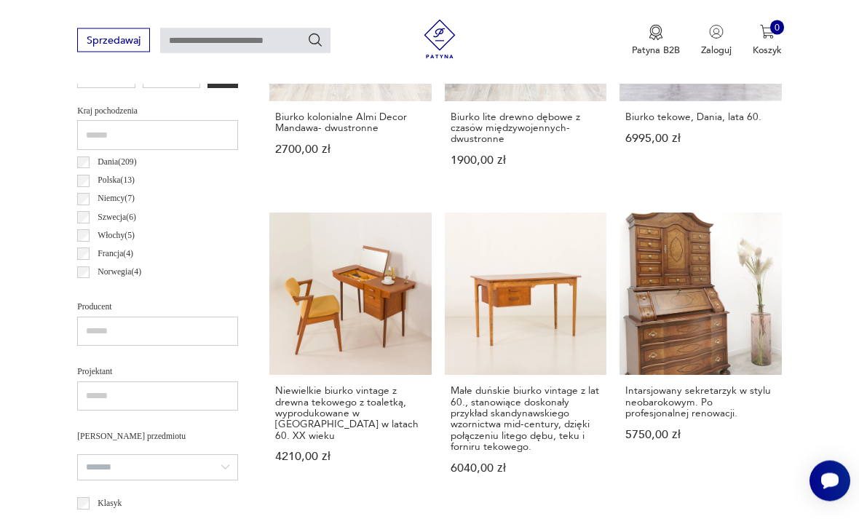
scroll to position [672, 0]
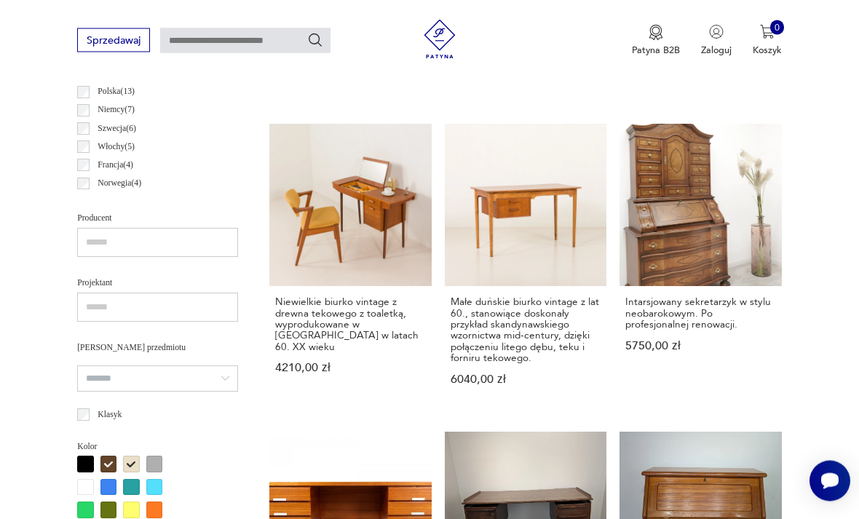
scroll to position [754, 0]
click at [92, 456] on div at bounding box center [85, 464] width 17 height 17
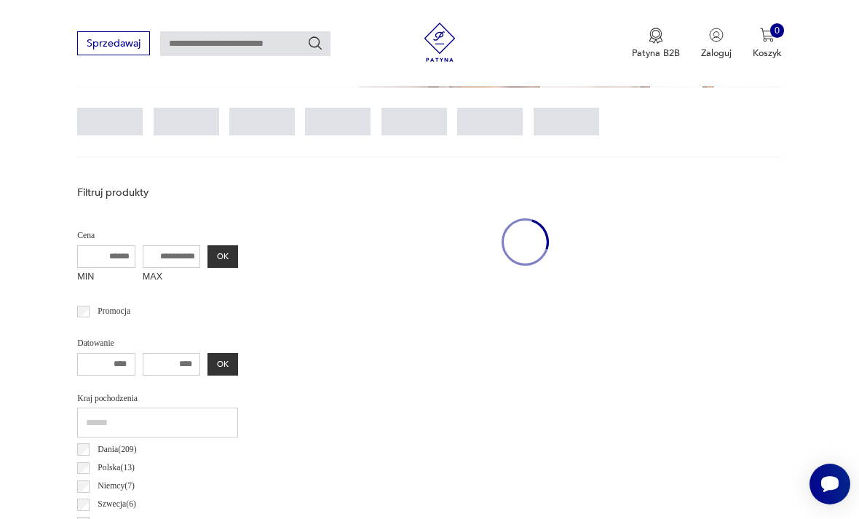
scroll to position [337, 0]
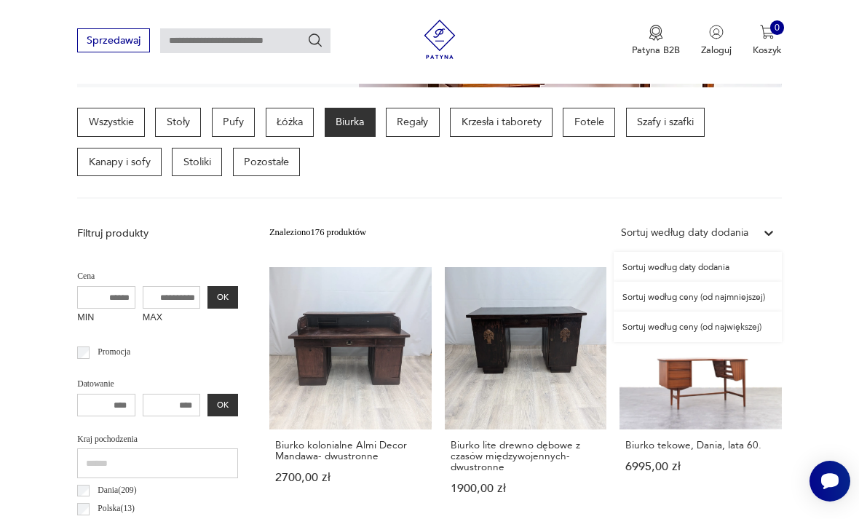
click at [753, 297] on div "Sortuj według ceny (od najmniejszej)" at bounding box center [698, 297] width 168 height 30
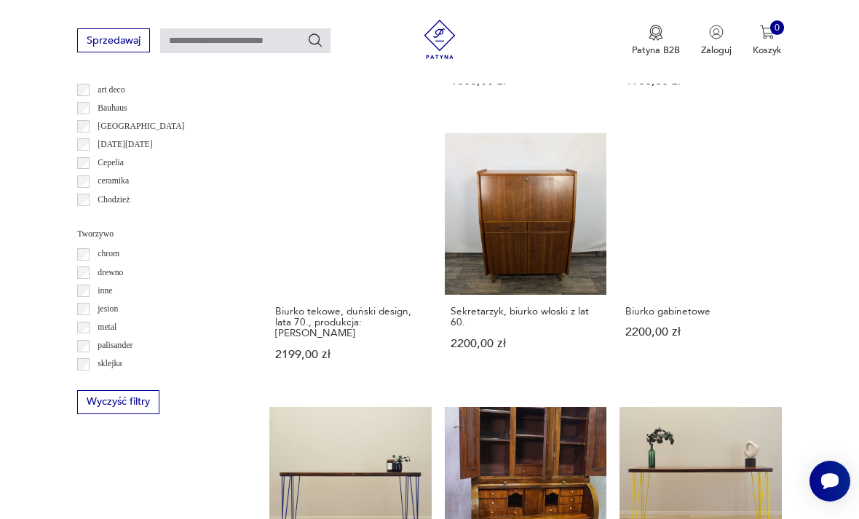
scroll to position [1283, 0]
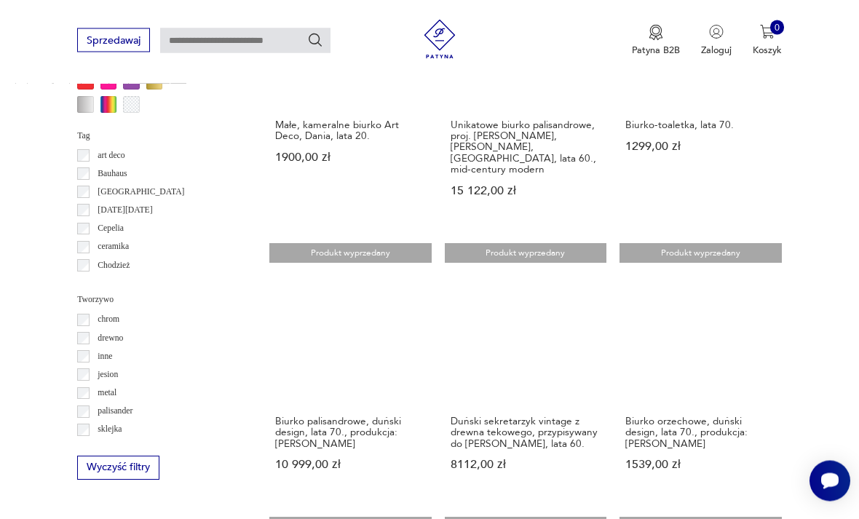
scroll to position [1205, 0]
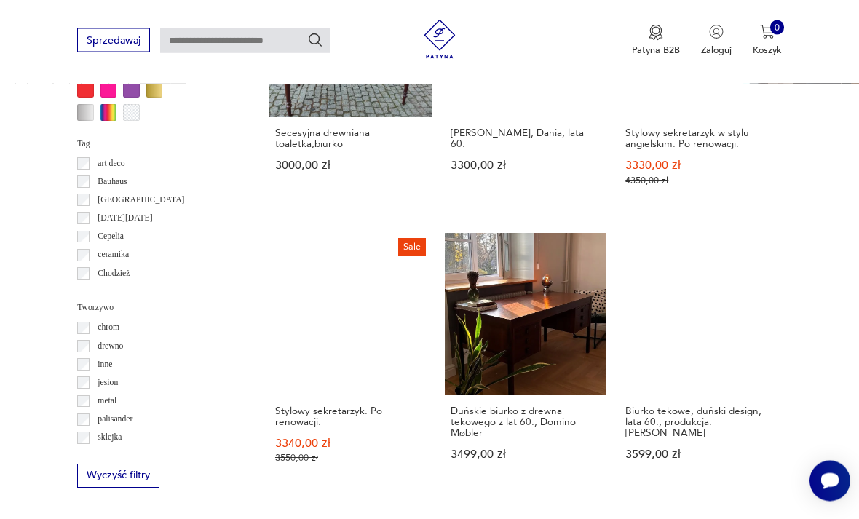
scroll to position [1201, 0]
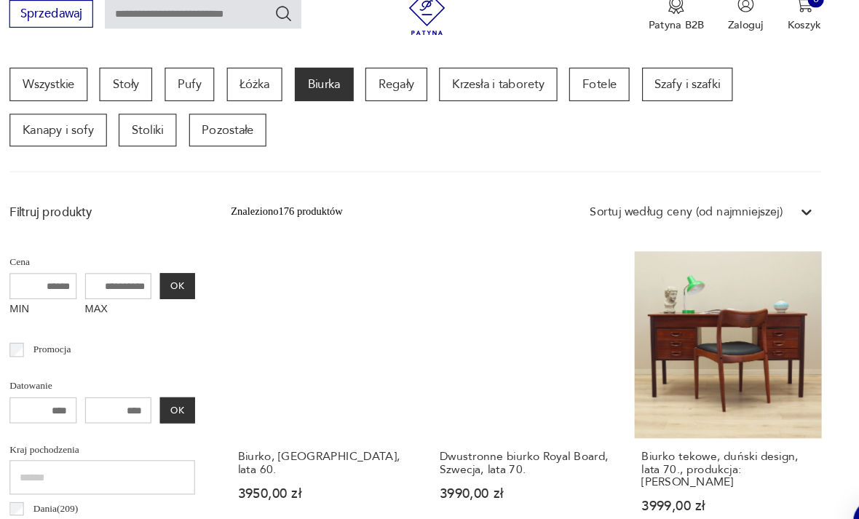
scroll to position [356, 0]
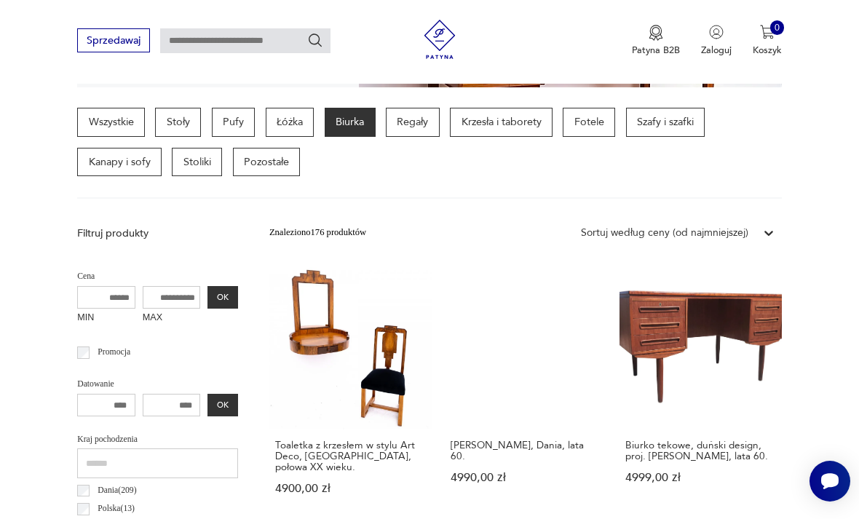
scroll to position [357, 0]
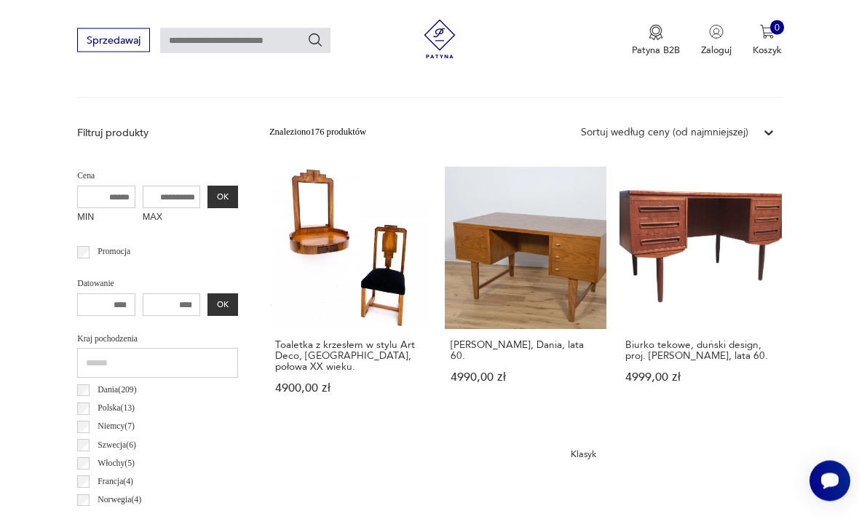
scroll to position [337, 0]
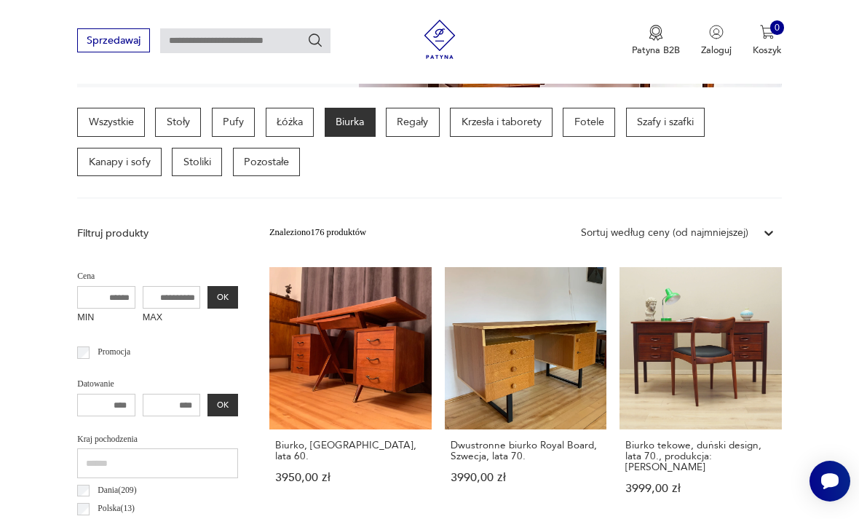
click at [470, 337] on link "Dwustronne biurko Royal Board, Szwecja, lata 70. 3990,00 zł" at bounding box center [526, 393] width 162 height 253
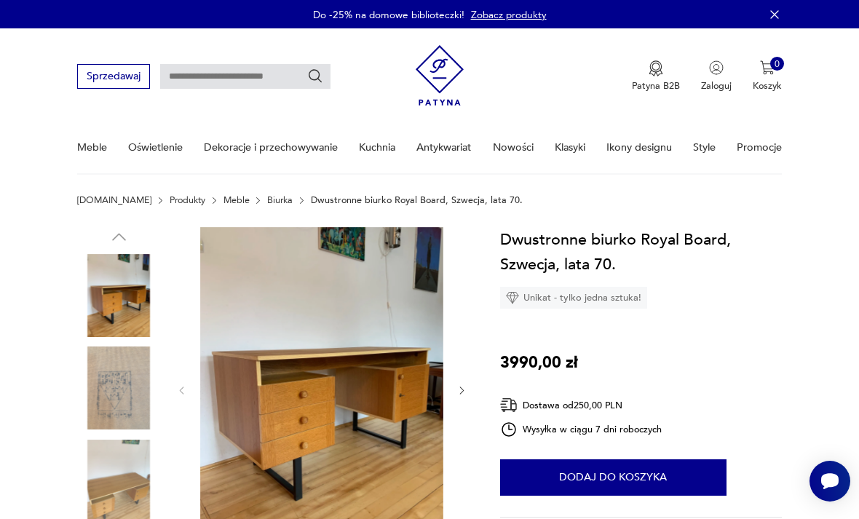
click at [386, 309] on img at bounding box center [321, 389] width 243 height 324
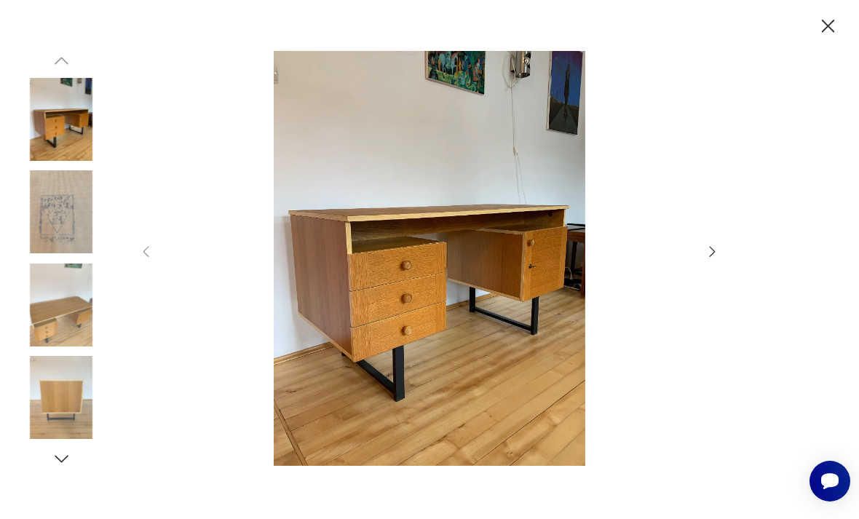
click at [721, 260] on icon "button" at bounding box center [713, 252] width 16 height 16
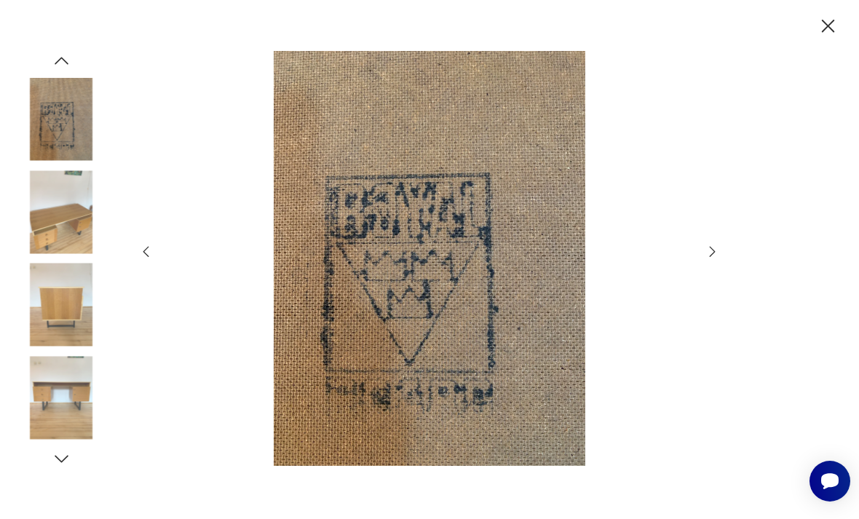
click at [720, 260] on icon "button" at bounding box center [713, 252] width 16 height 16
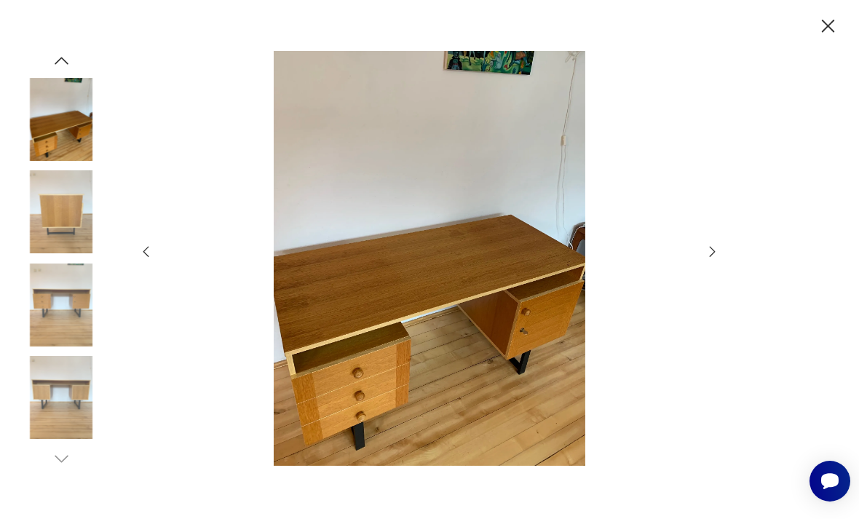
click at [720, 260] on icon "button" at bounding box center [713, 252] width 16 height 16
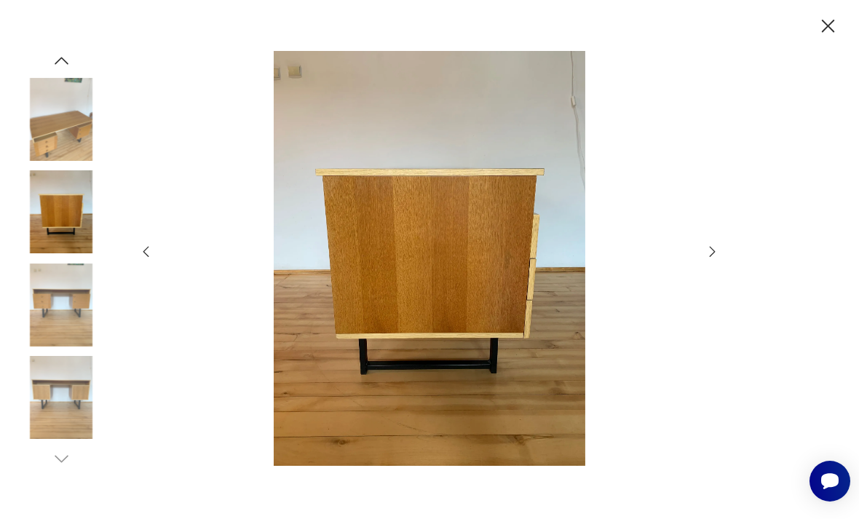
click at [719, 260] on icon "button" at bounding box center [713, 252] width 16 height 16
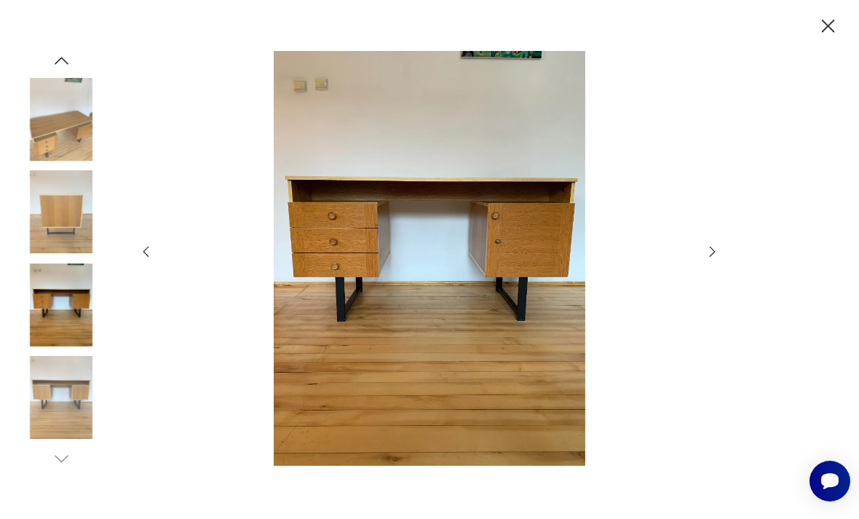
click at [716, 260] on icon "button" at bounding box center [713, 252] width 16 height 16
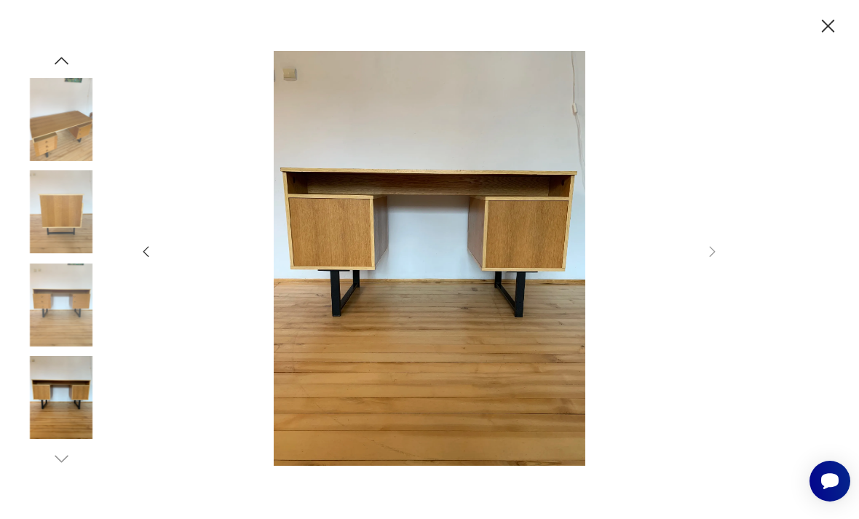
click at [712, 286] on div at bounding box center [429, 259] width 583 height 417
click at [839, 37] on icon "button" at bounding box center [828, 26] width 23 height 23
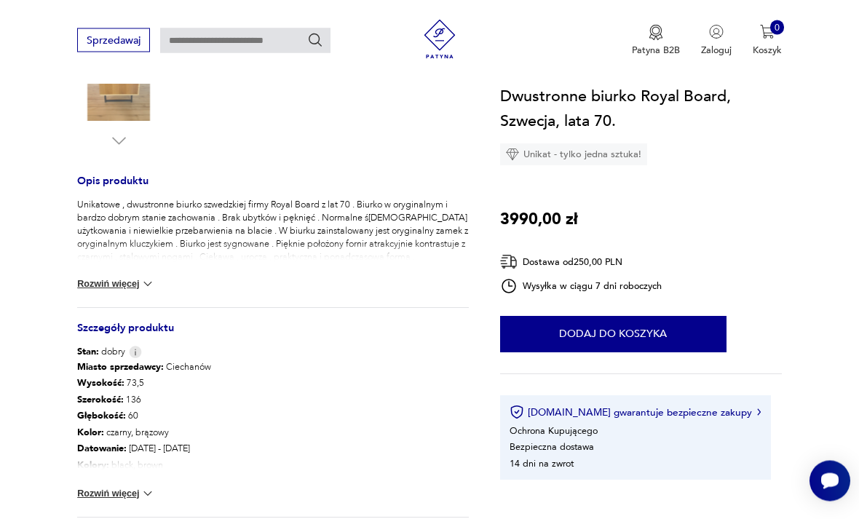
scroll to position [497, 0]
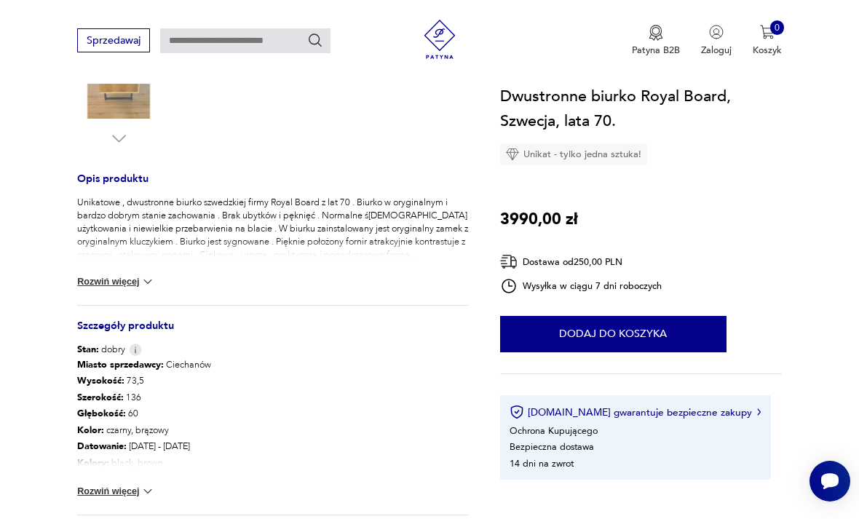
click at [154, 281] on img at bounding box center [148, 282] width 15 height 15
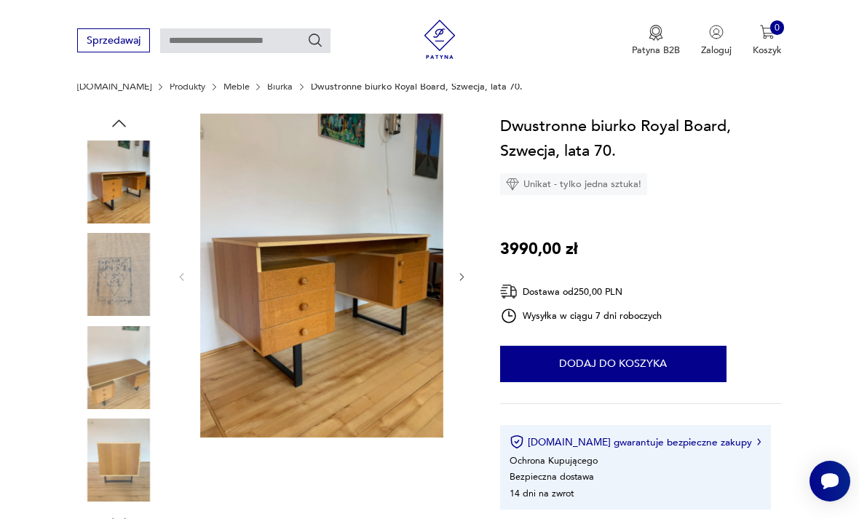
scroll to position [50, 0]
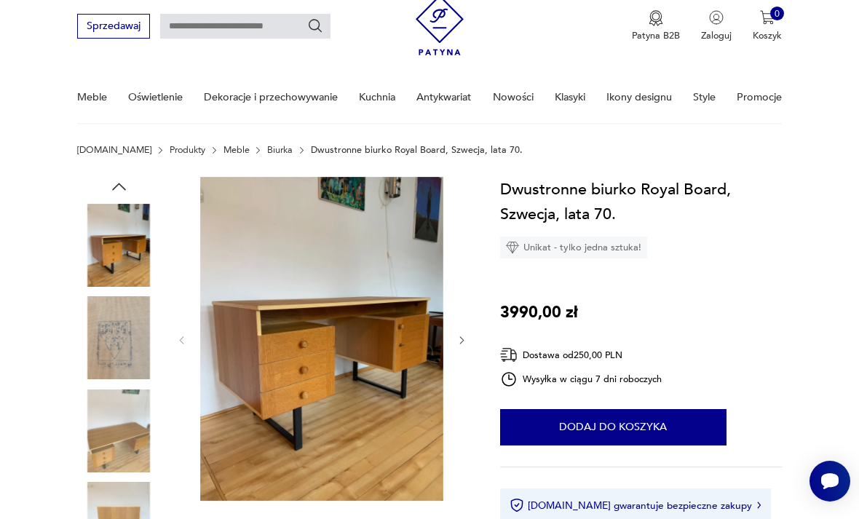
click at [392, 377] on img at bounding box center [321, 339] width 243 height 324
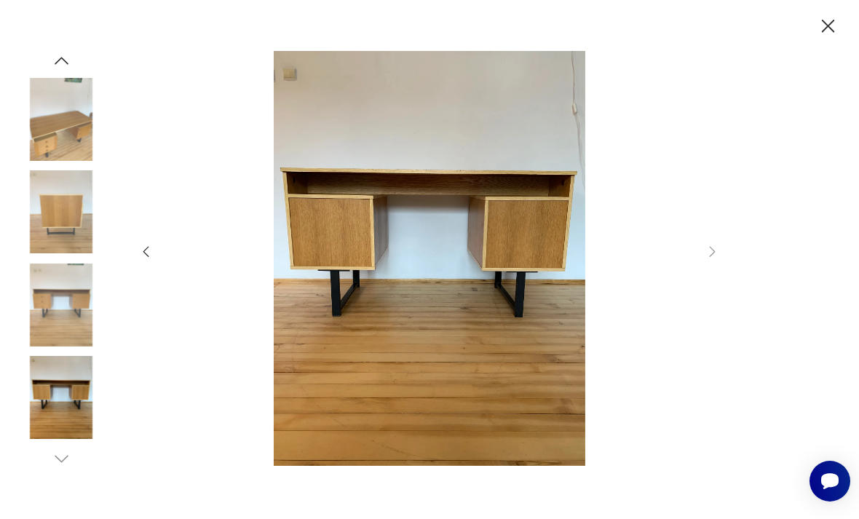
click at [723, 286] on div at bounding box center [429, 259] width 859 height 519
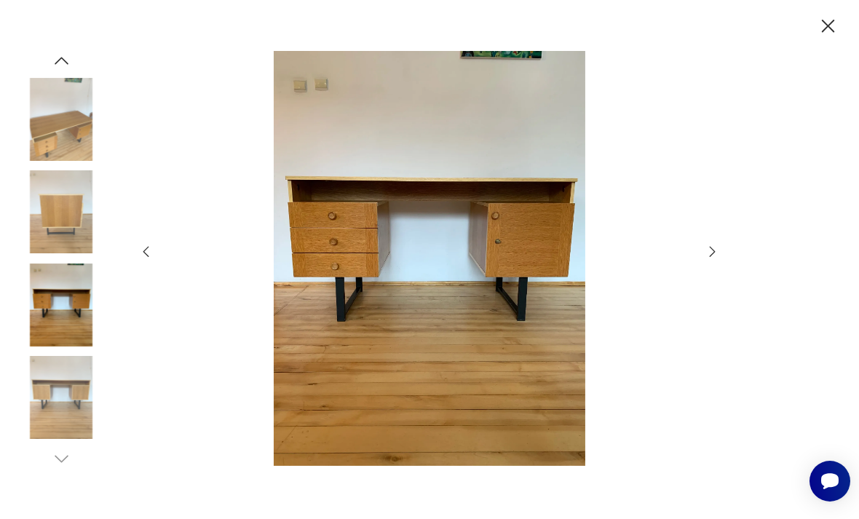
click at [85, 161] on img at bounding box center [61, 119] width 83 height 83
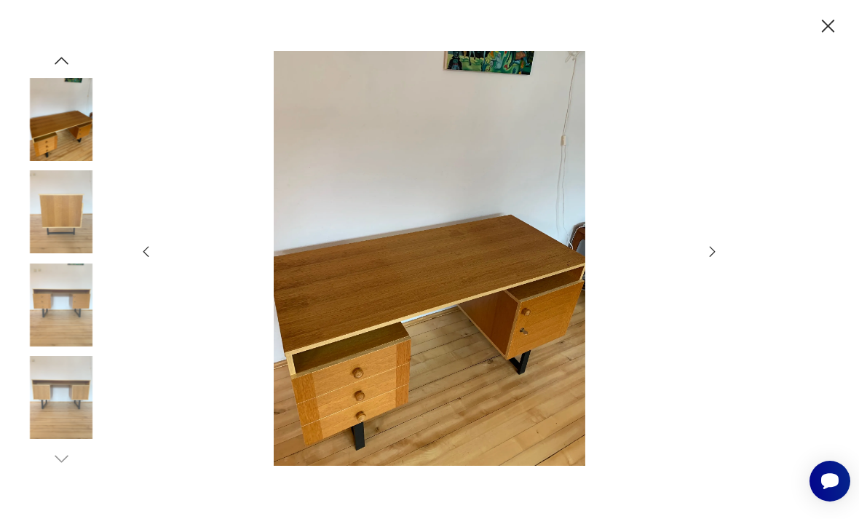
click at [508, 213] on img at bounding box center [430, 258] width 525 height 415
click at [548, 282] on img at bounding box center [430, 258] width 525 height 415
click at [591, 300] on img at bounding box center [430, 258] width 525 height 415
click at [822, 38] on icon "button" at bounding box center [828, 26] width 23 height 23
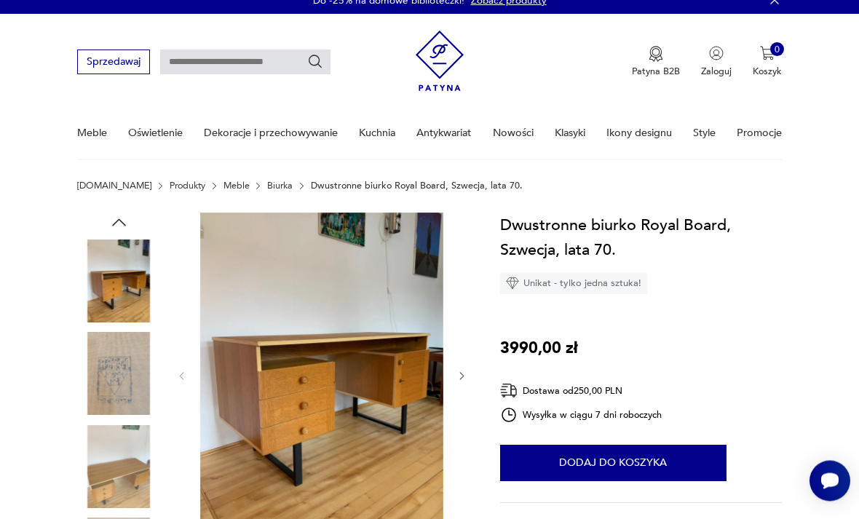
scroll to position [0, 0]
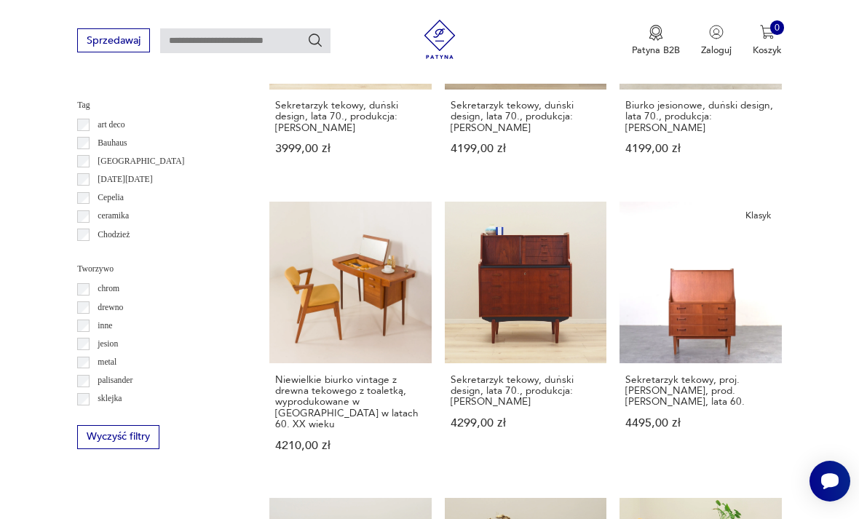
scroll to position [1237, 0]
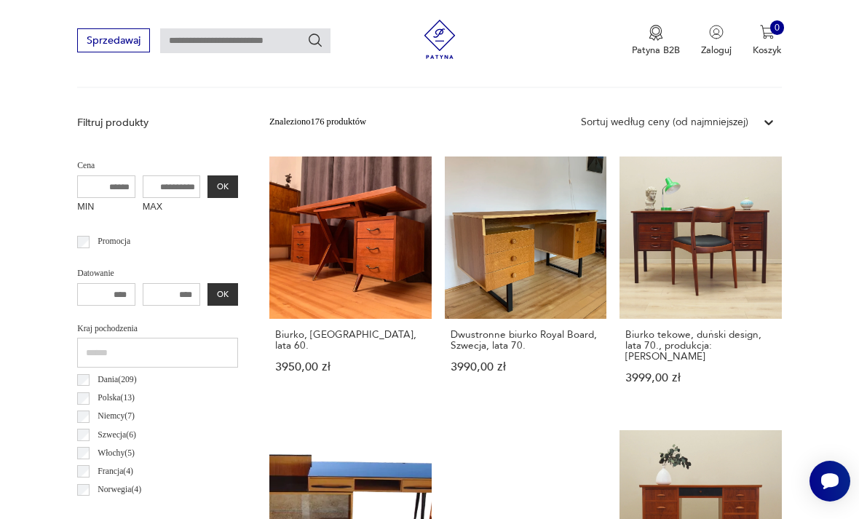
scroll to position [337, 0]
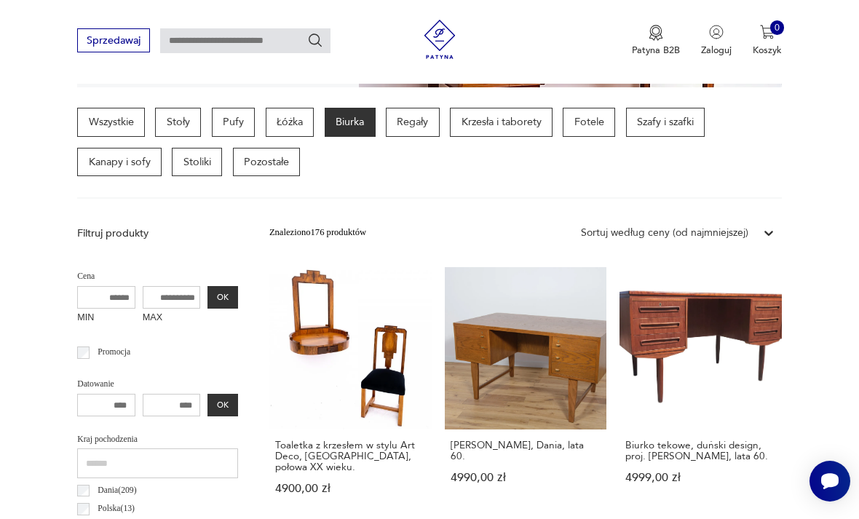
click at [458, 353] on link "[PERSON_NAME], Dania, lata 60. 4990,00 zł" at bounding box center [526, 393] width 162 height 253
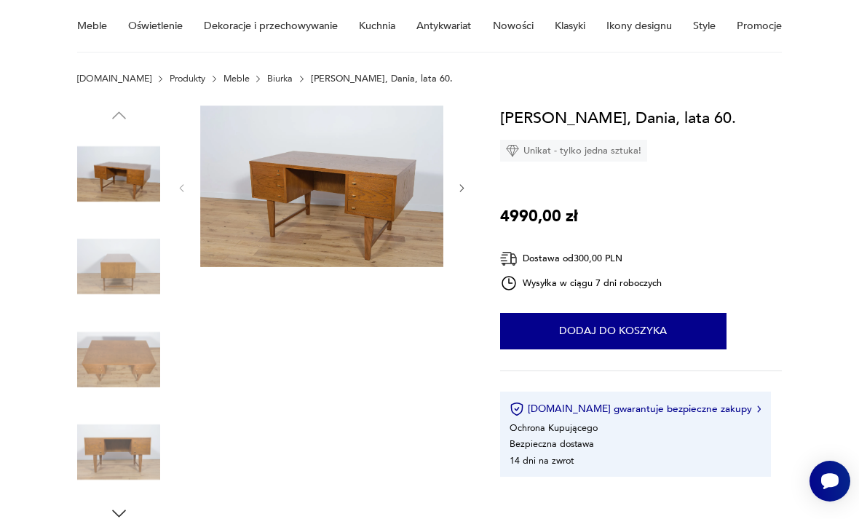
click at [401, 189] on img at bounding box center [321, 187] width 243 height 162
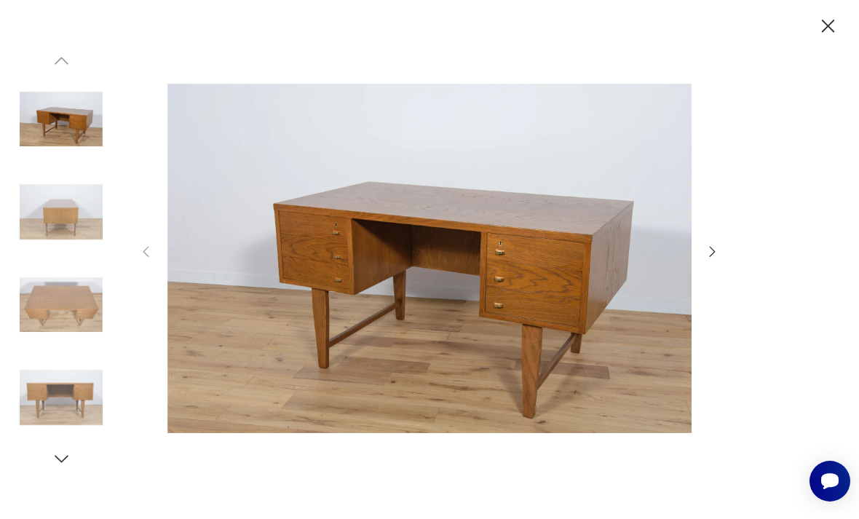
click at [720, 260] on icon "button" at bounding box center [713, 252] width 16 height 16
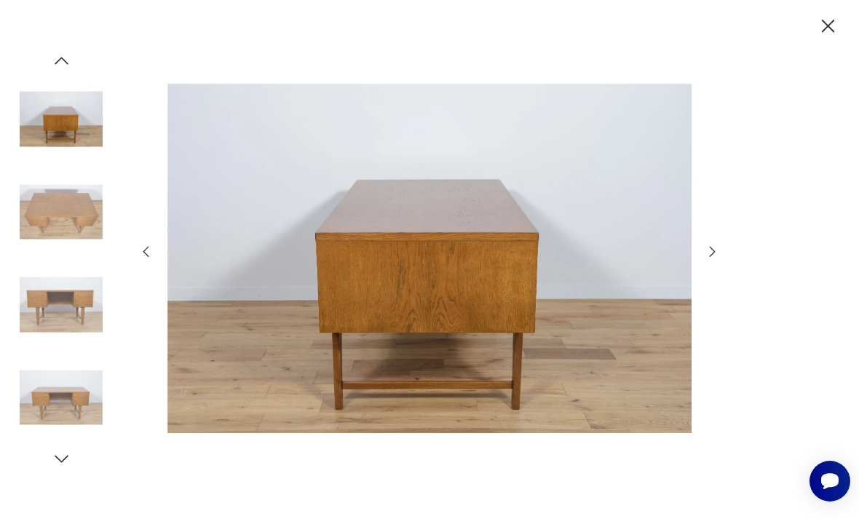
click at [706, 260] on icon "button" at bounding box center [713, 252] width 16 height 16
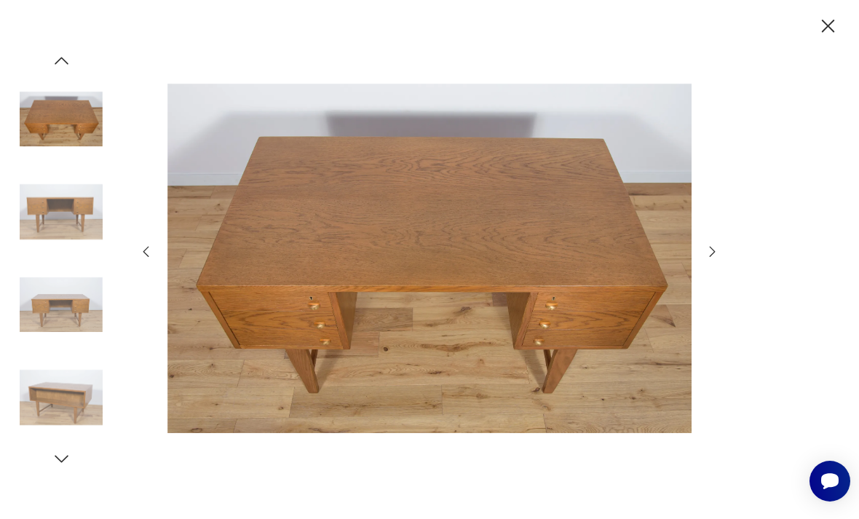
click at [717, 260] on icon "button" at bounding box center [713, 252] width 16 height 16
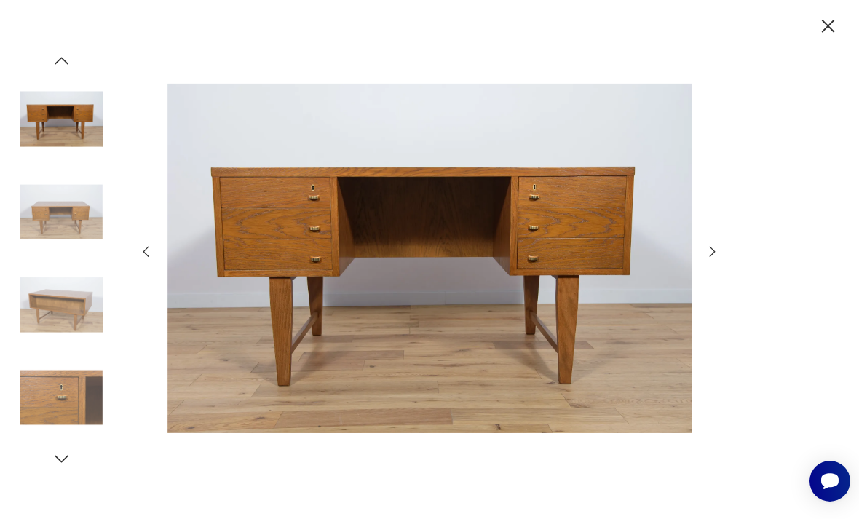
click at [711, 260] on icon "button" at bounding box center [713, 252] width 16 height 16
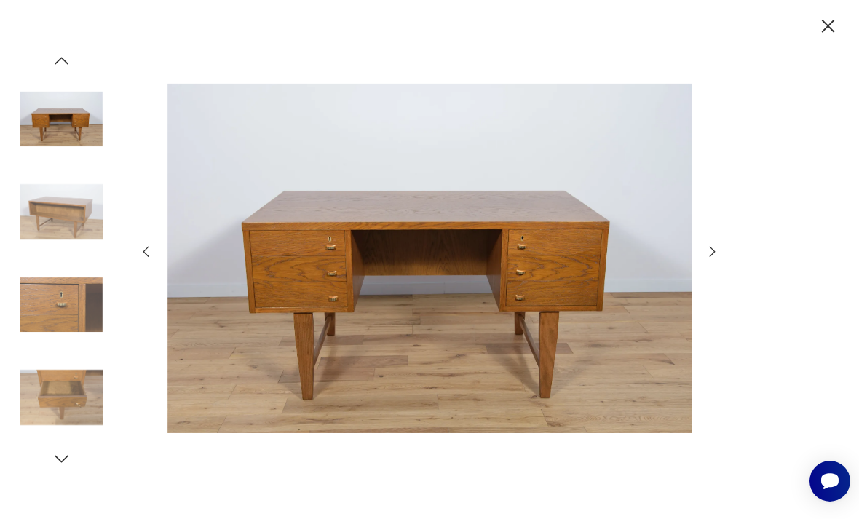
click at [719, 260] on icon "button" at bounding box center [713, 252] width 16 height 16
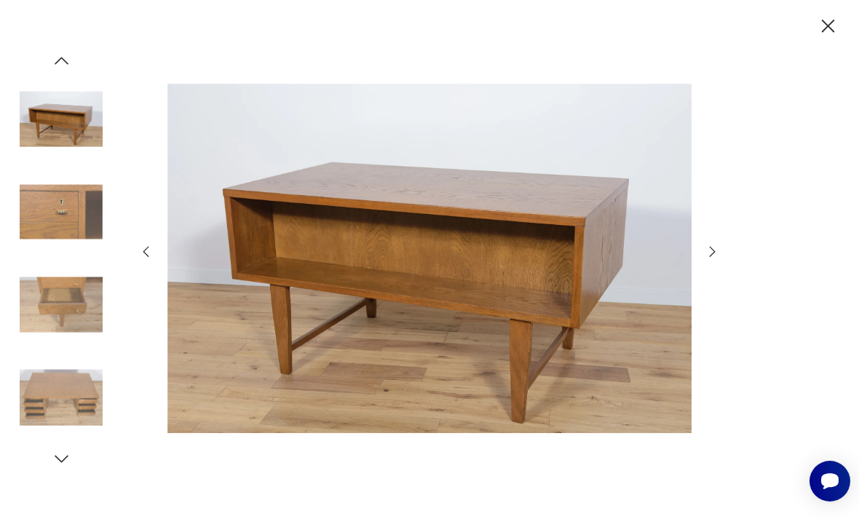
click at [821, 37] on icon "button" at bounding box center [828, 26] width 23 height 23
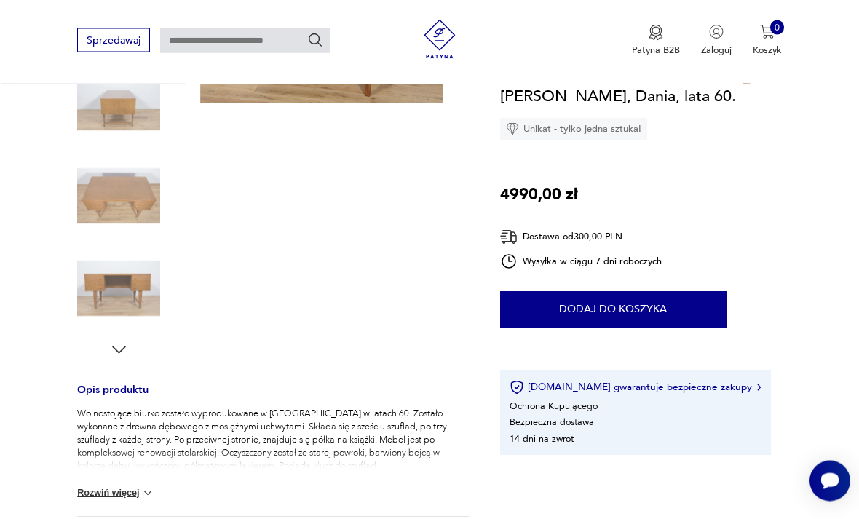
scroll to position [286, 0]
click at [144, 497] on img at bounding box center [148, 493] width 15 height 15
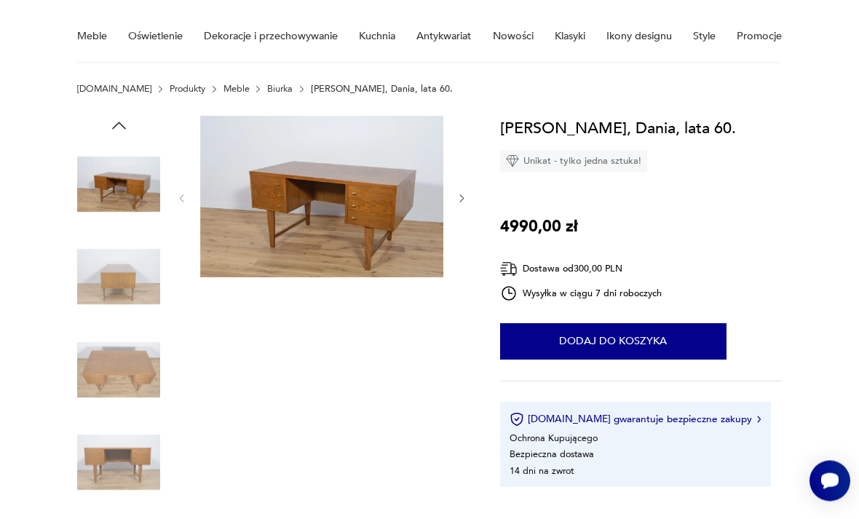
scroll to position [99, 0]
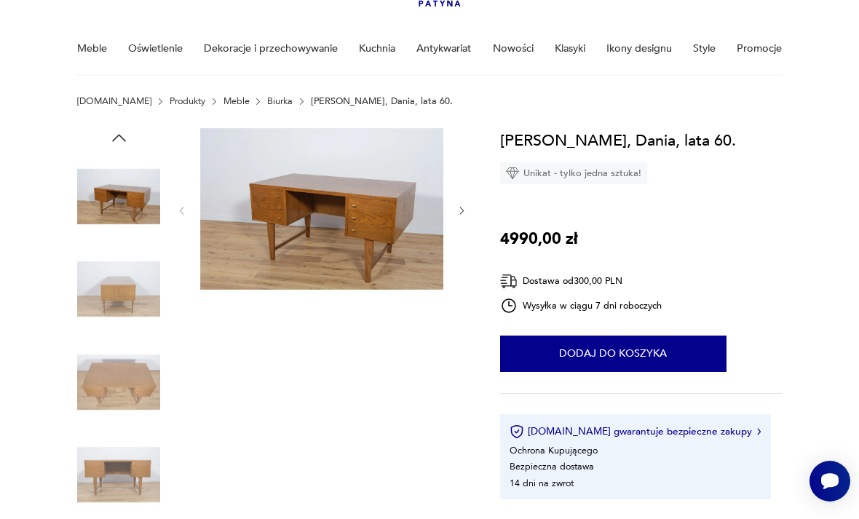
click at [359, 226] on img at bounding box center [321, 209] width 243 height 162
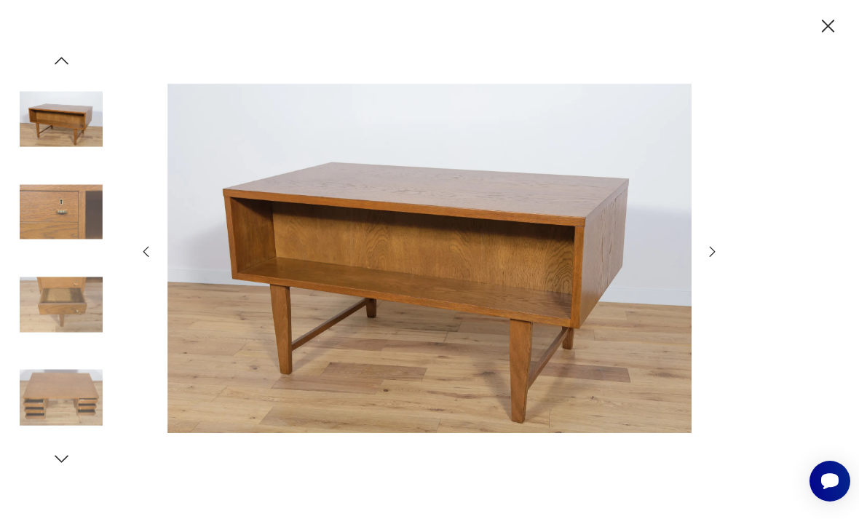
click at [720, 260] on icon "button" at bounding box center [713, 252] width 16 height 16
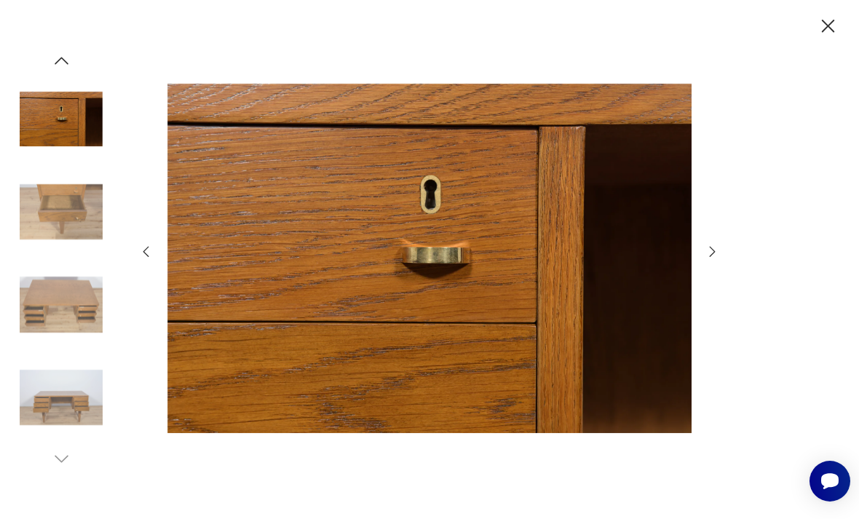
click at [711, 260] on icon "button" at bounding box center [713, 252] width 16 height 16
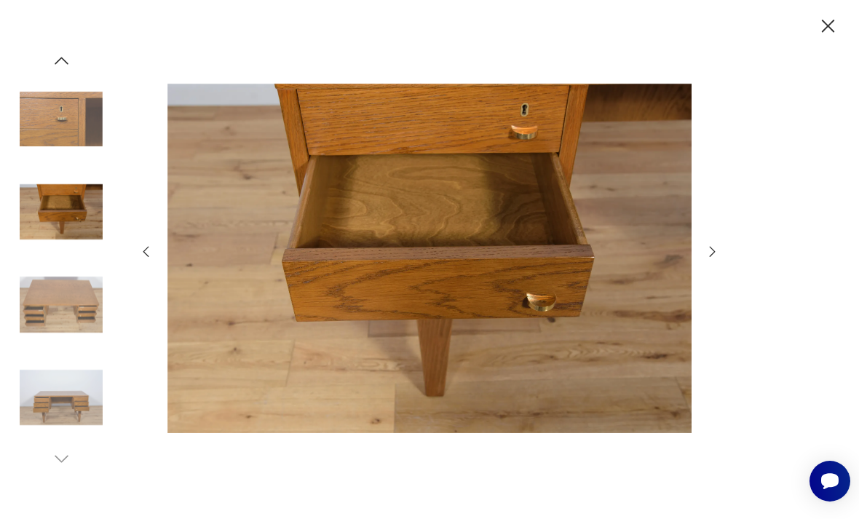
click at [712, 260] on icon "button" at bounding box center [713, 252] width 16 height 16
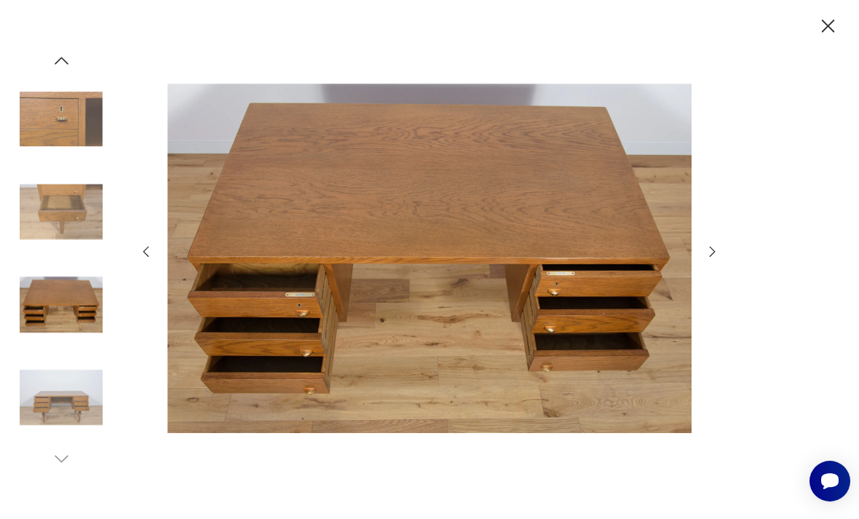
click at [720, 297] on div at bounding box center [429, 259] width 583 height 417
click at [709, 260] on icon "button" at bounding box center [713, 252] width 16 height 16
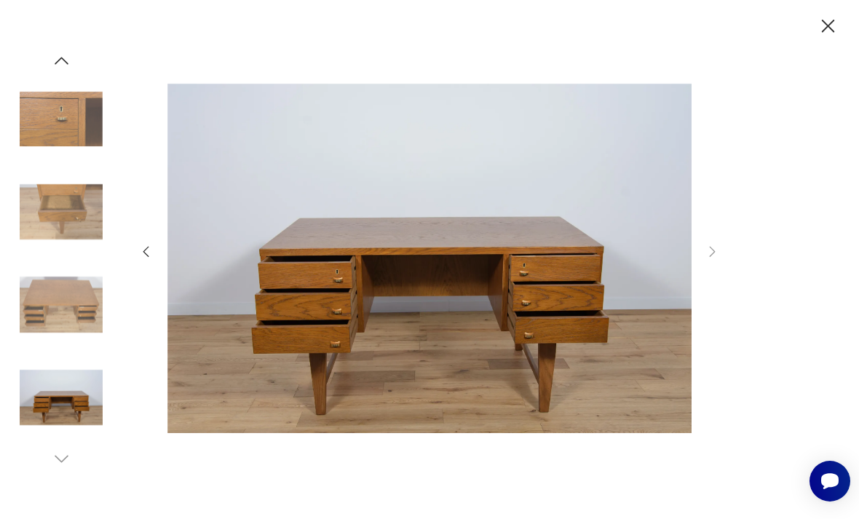
click at [830, 36] on icon "button" at bounding box center [828, 26] width 23 height 23
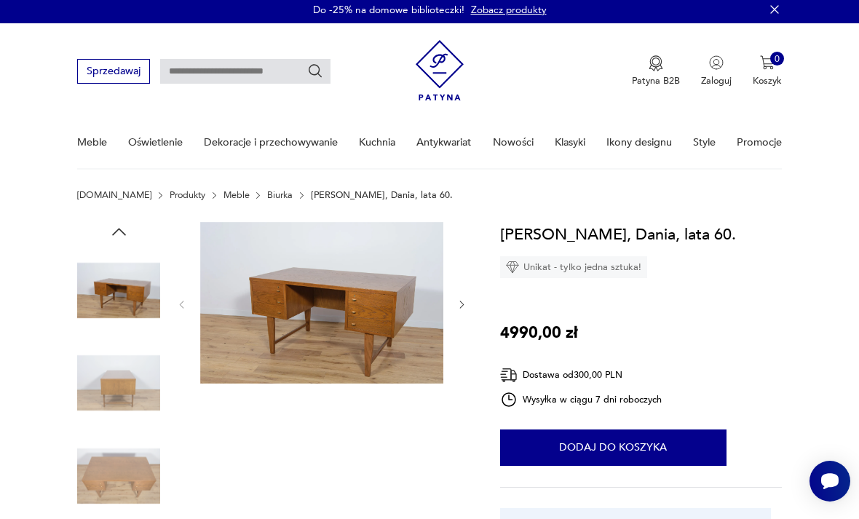
scroll to position [0, 0]
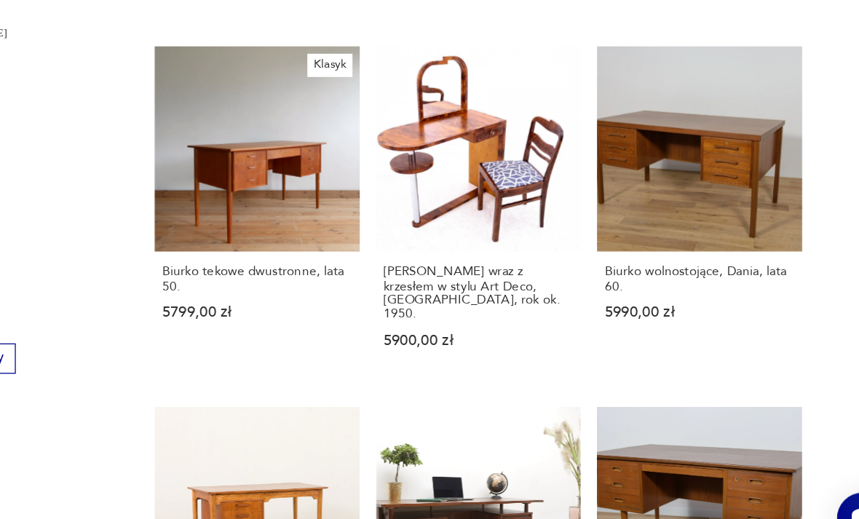
scroll to position [1373, 0]
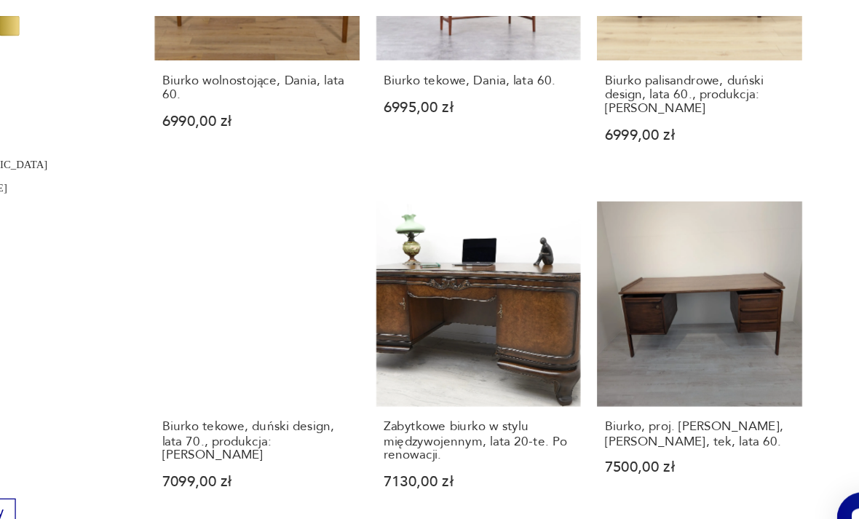
scroll to position [1198, 0]
